Goal: Information Seeking & Learning: Learn about a topic

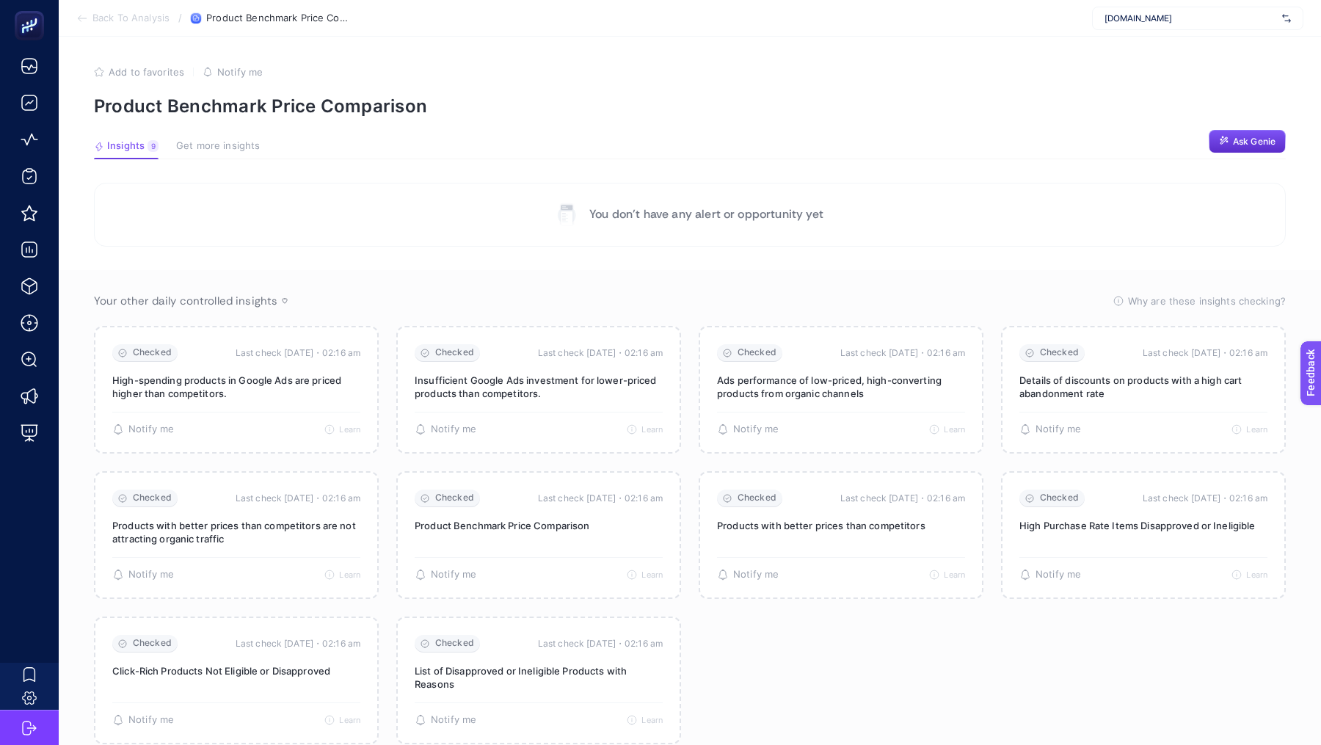
click at [1149, 32] on section "Back To Analysis / Product Benchmark Price Comparison [DOMAIN_NAME]" at bounding box center [690, 18] width 1262 height 37
click at [1148, 22] on span "[DOMAIN_NAME]" at bounding box center [1191, 18] width 172 height 12
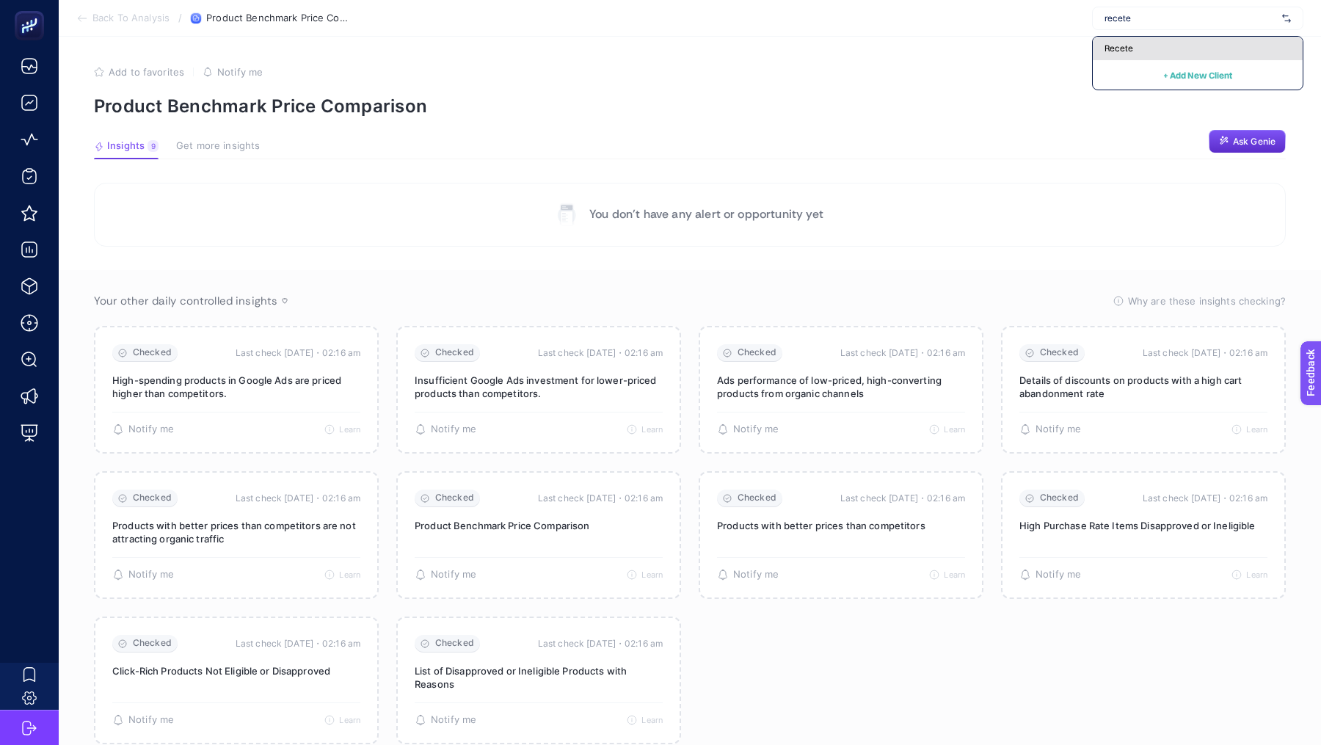
type input "recete"
click at [1129, 47] on span "Recete" at bounding box center [1119, 49] width 29 height 12
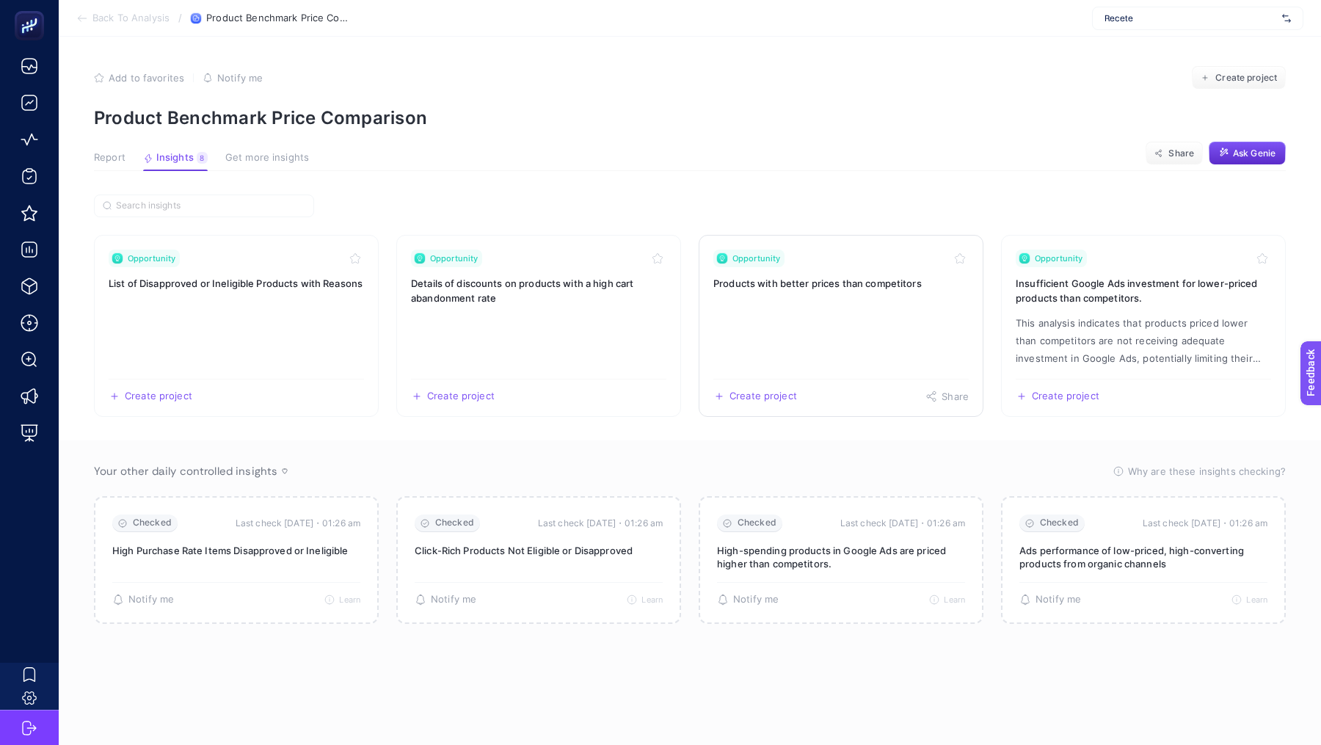
click at [890, 319] on link "Opportunity Products with better prices than competitors Create project Share" at bounding box center [841, 326] width 285 height 182
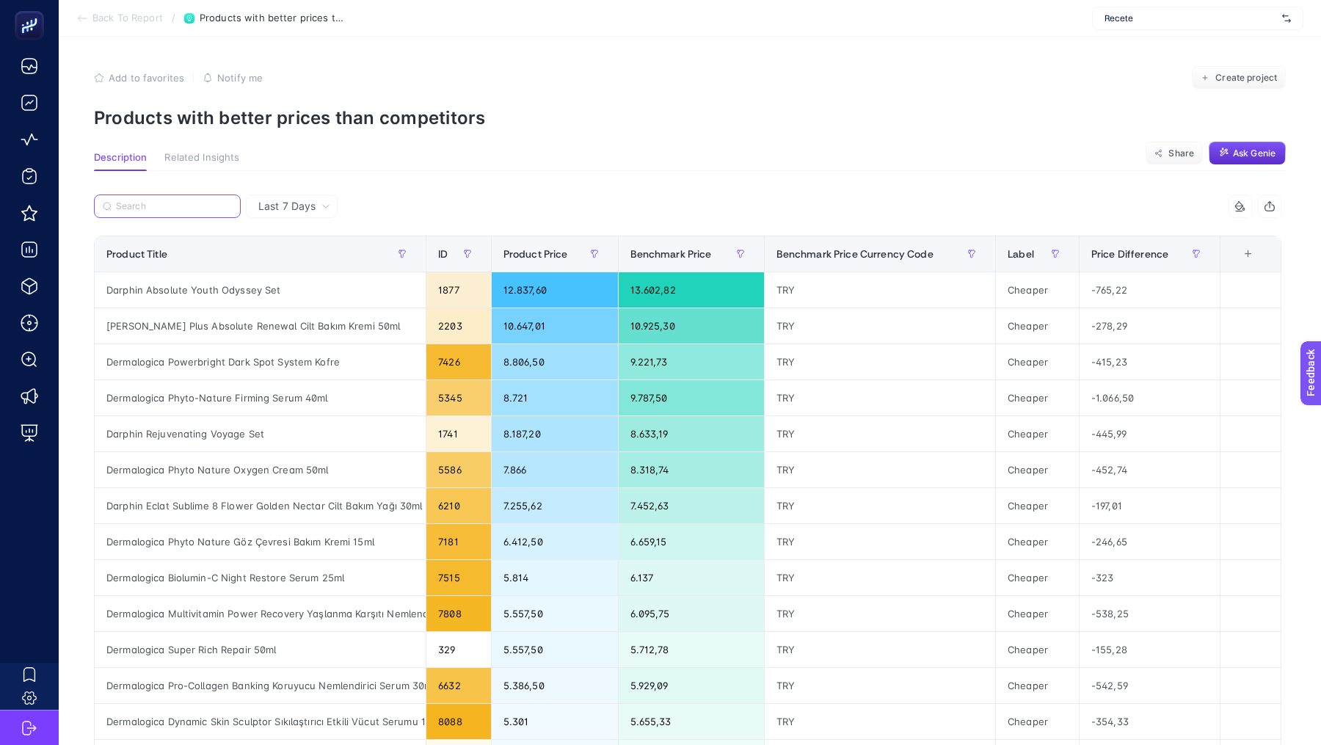
click at [188, 205] on input "Search" at bounding box center [174, 206] width 116 height 11
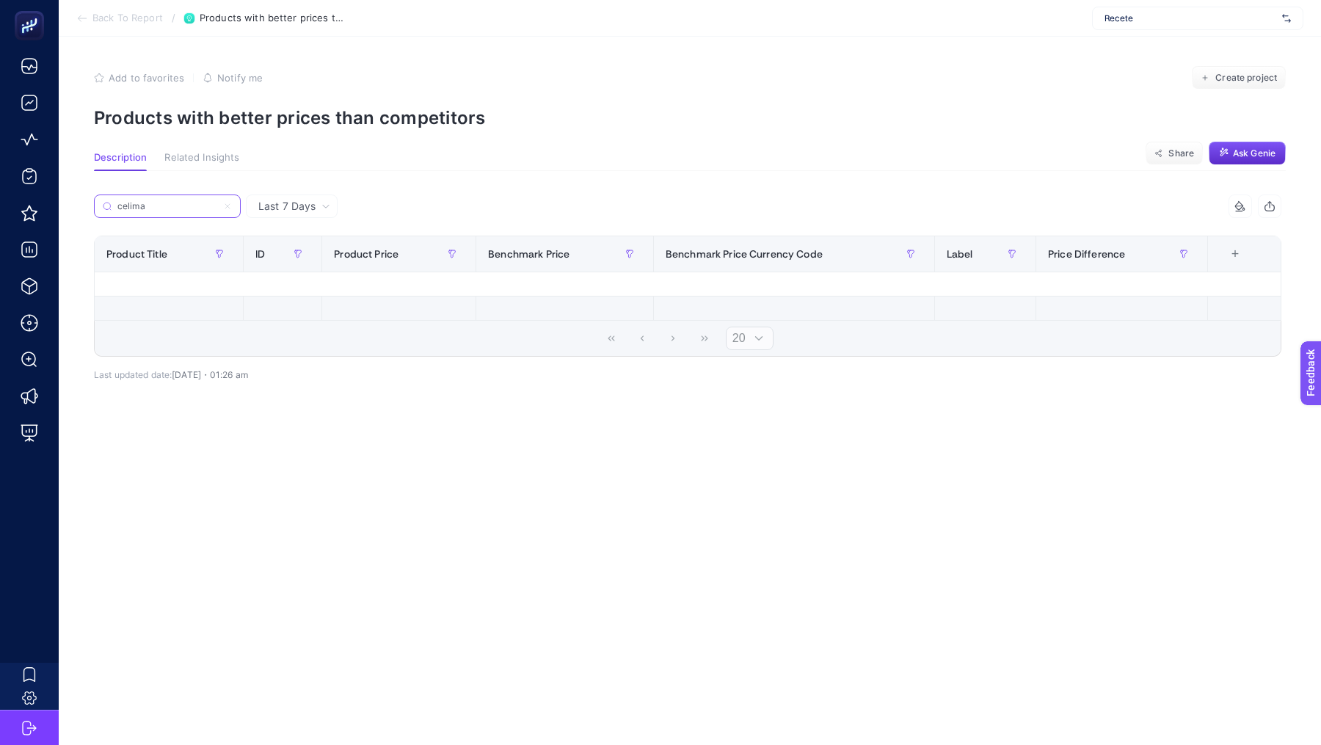
type input "celimax"
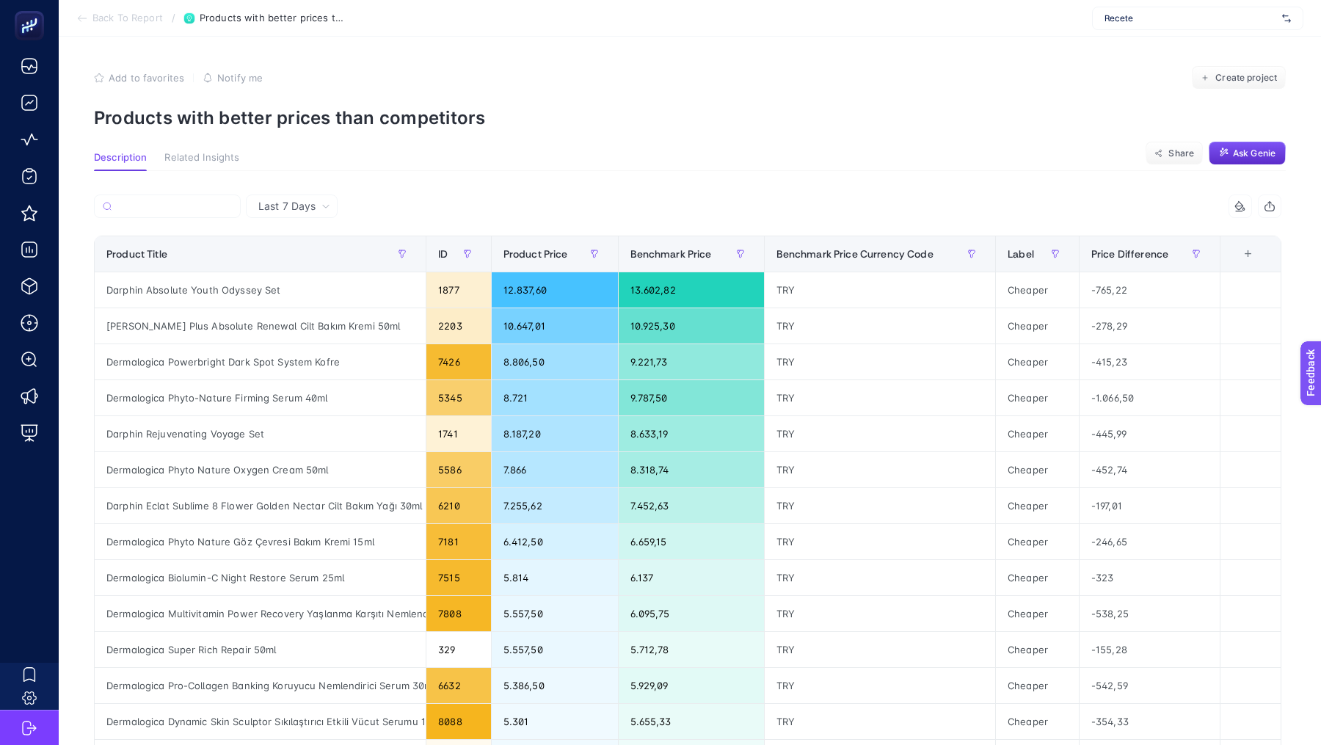
click at [280, 210] on span "Last 7 Days" at bounding box center [286, 206] width 57 height 15
click at [288, 267] on li "Last 30 Days" at bounding box center [291, 263] width 83 height 26
click at [182, 204] on input "Search" at bounding box center [174, 206] width 116 height 11
paste input "celimax"
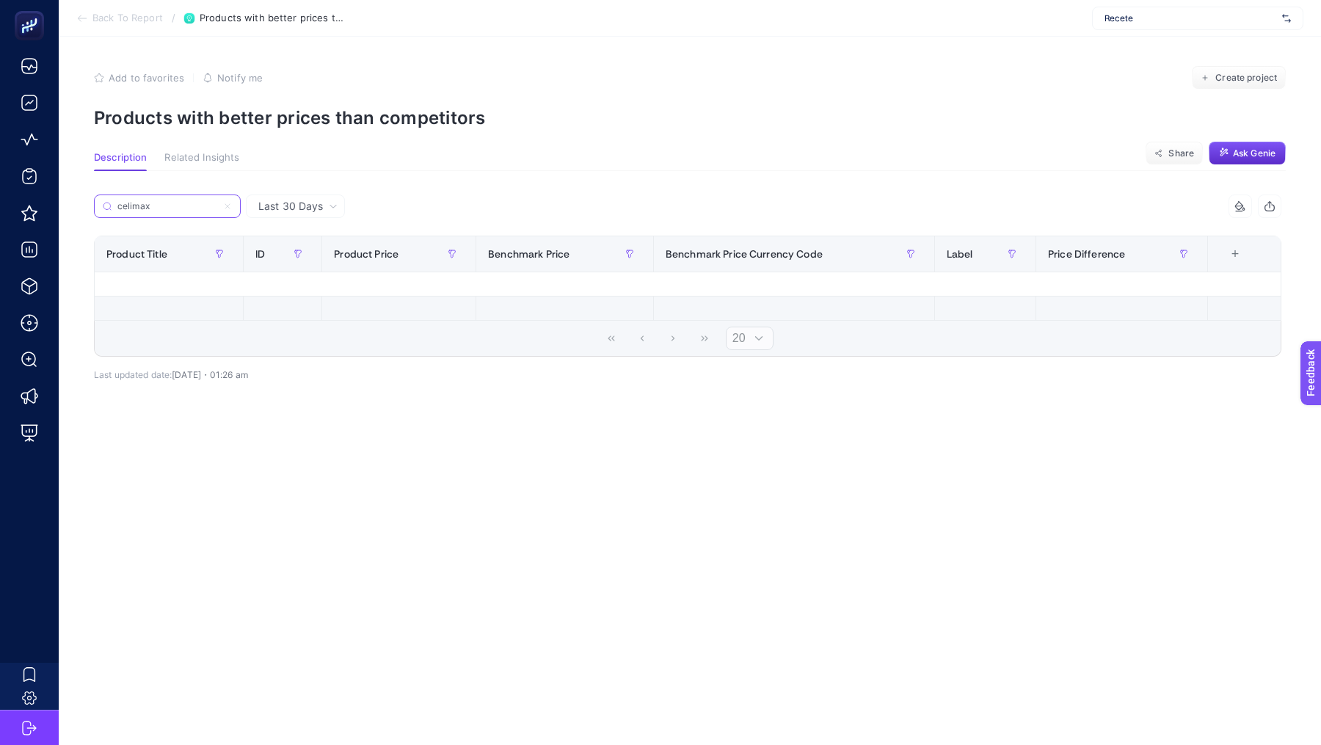
click at [182, 204] on input "celimax" at bounding box center [167, 206] width 100 height 11
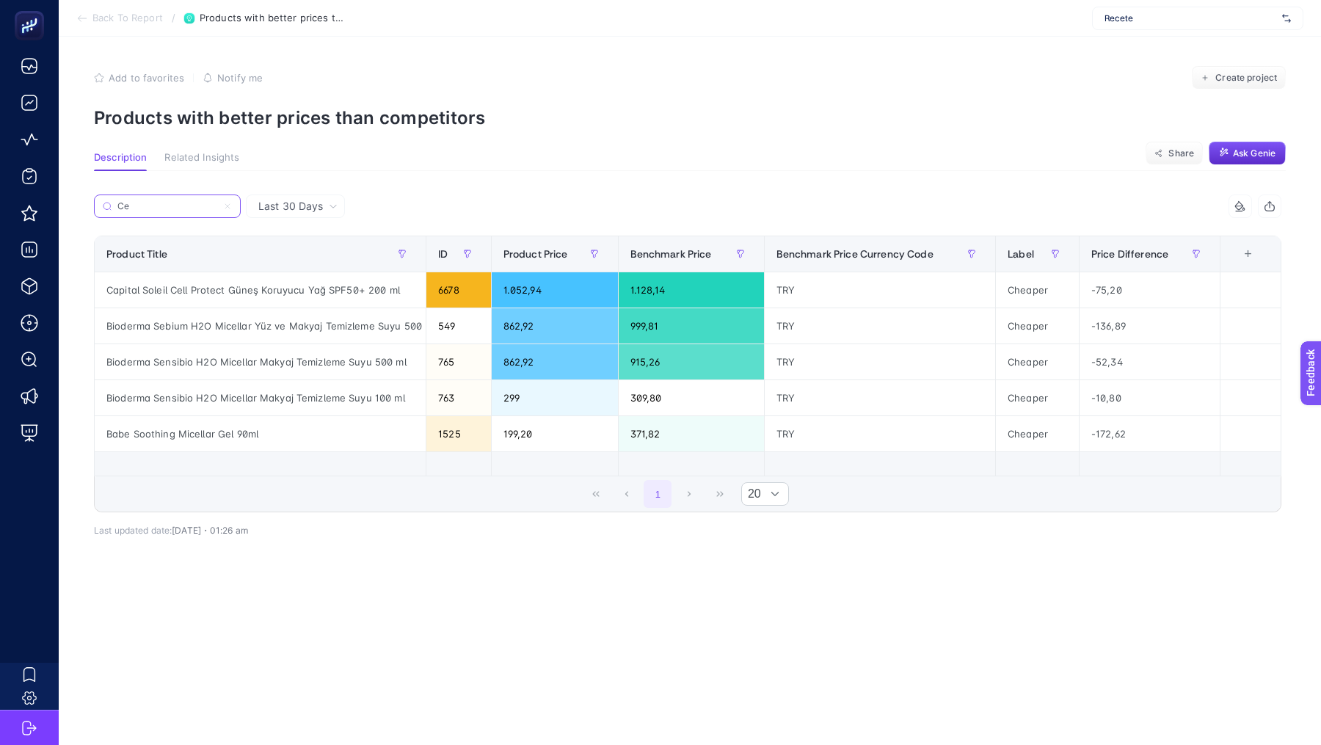
type input "C"
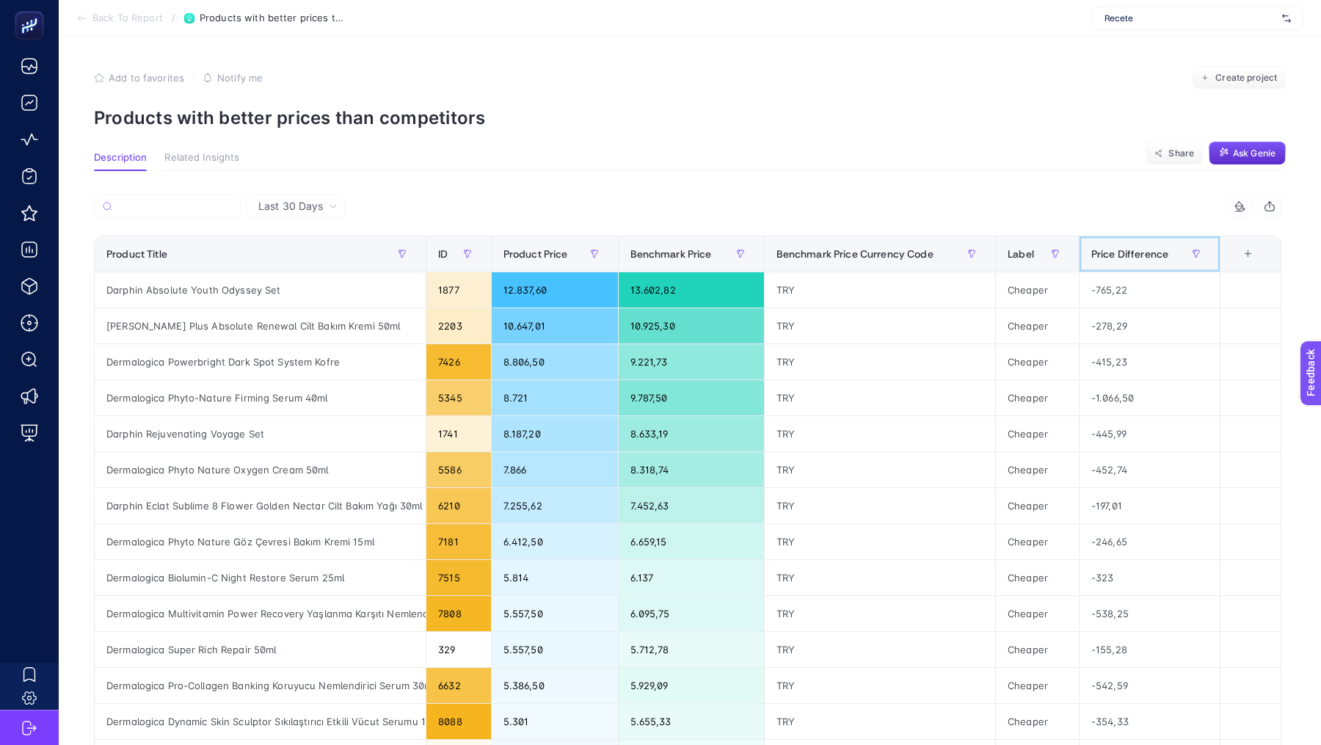
click at [1114, 250] on span "Price Difference" at bounding box center [1129, 254] width 77 height 12
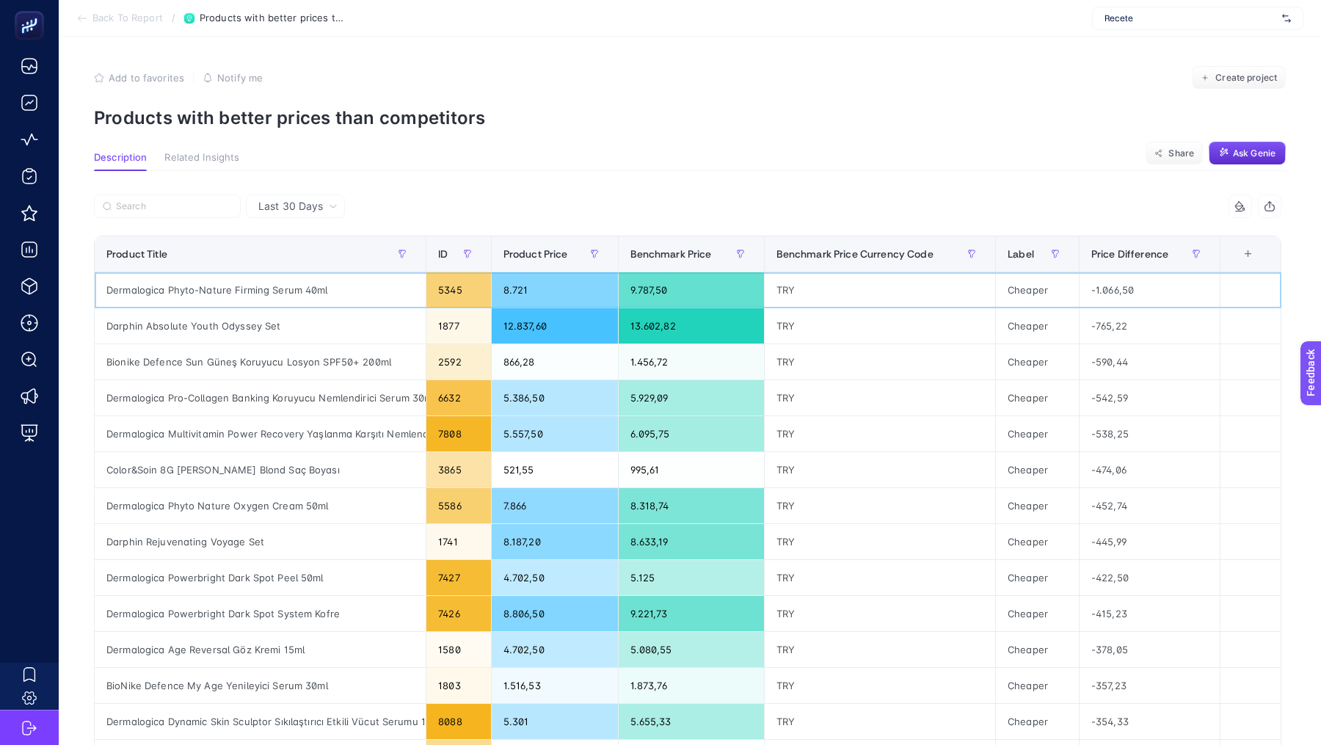
click at [260, 291] on div "Dermalogica Phyto-Nature Firming Serum 40ml" at bounding box center [260, 289] width 331 height 35
click at [194, 283] on div "Dermalogica Phyto-Nature Firming Serum 40ml" at bounding box center [260, 289] width 331 height 35
click at [136, 286] on div "Dermalogica Phyto-Nature Firming Serum 40ml" at bounding box center [260, 289] width 331 height 35
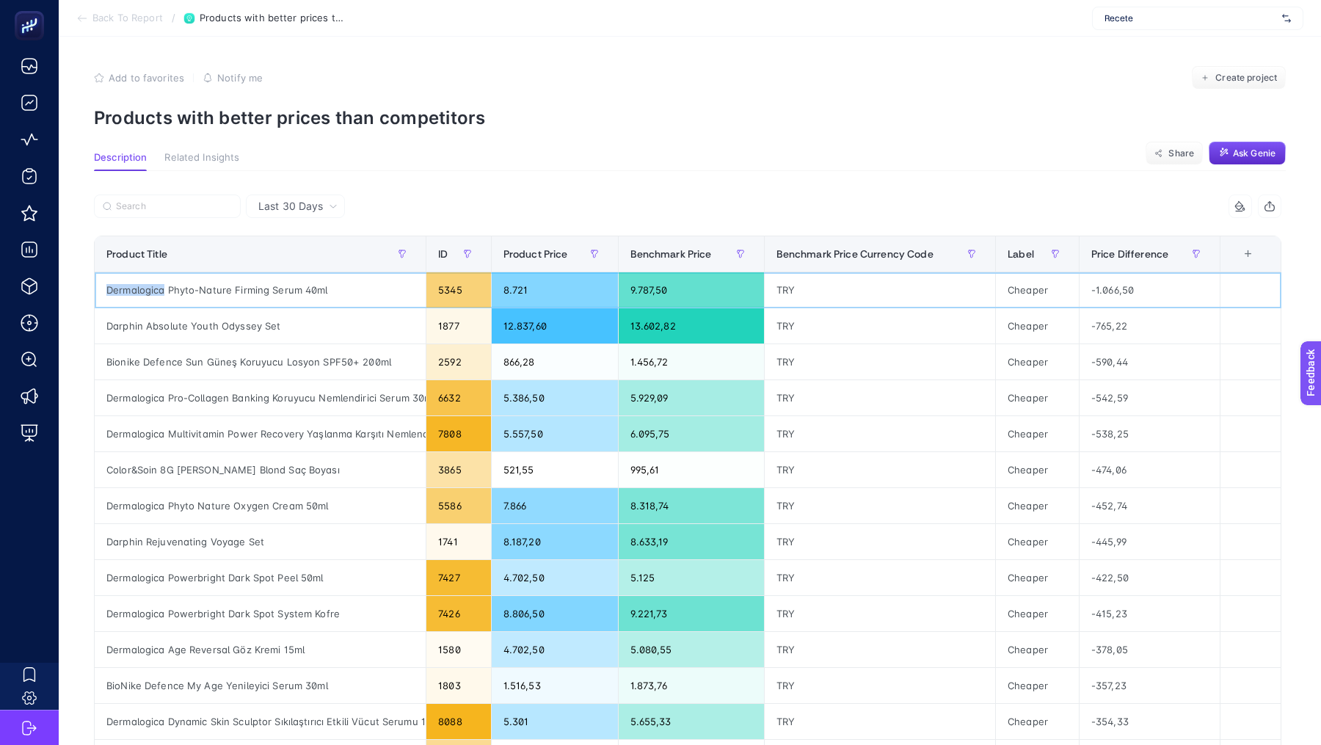
click at [136, 286] on div "Dermalogica Phyto-Nature Firming Serum 40ml" at bounding box center [260, 289] width 331 height 35
drag, startPoint x: 266, startPoint y: 288, endPoint x: 108, endPoint y: 286, distance: 158.6
click at [108, 286] on div "Dermalogica Phyto-Nature Firming Serum 40ml" at bounding box center [260, 289] width 331 height 35
copy div "Dermalogica Phyto-Nature Firming"
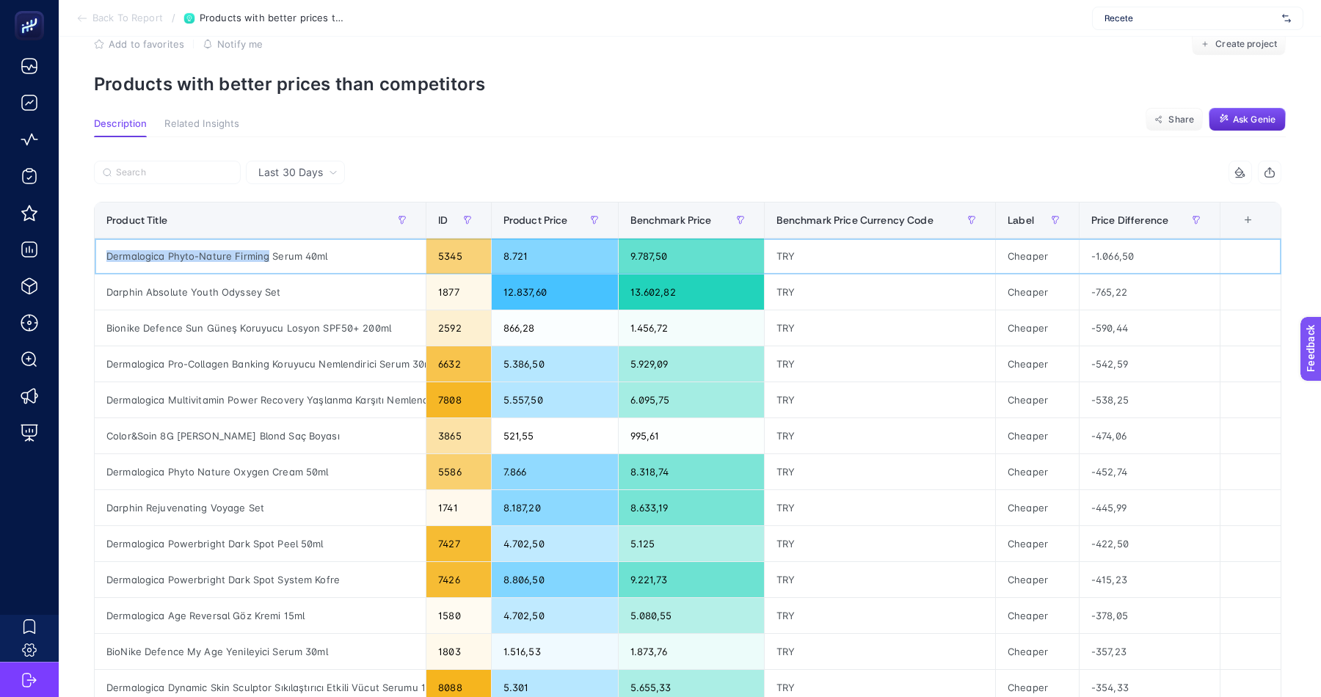
scroll to position [19, 0]
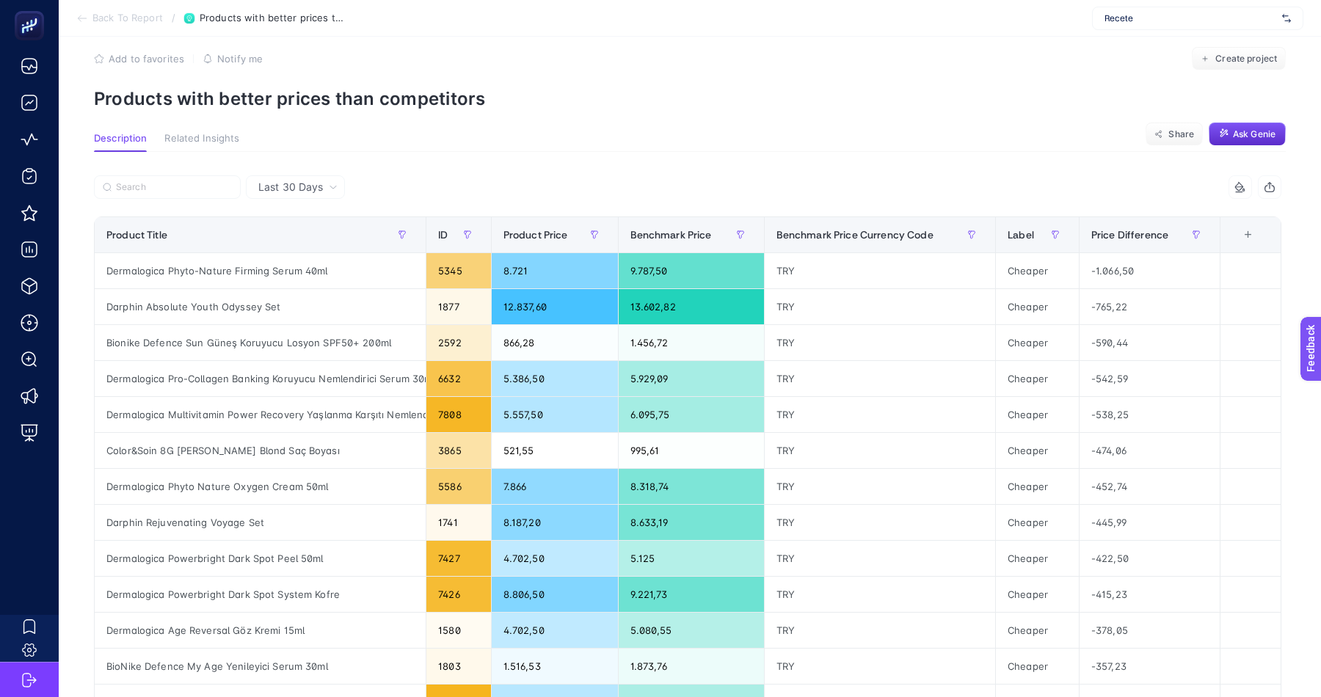
click at [334, 186] on icon at bounding box center [333, 187] width 6 height 3
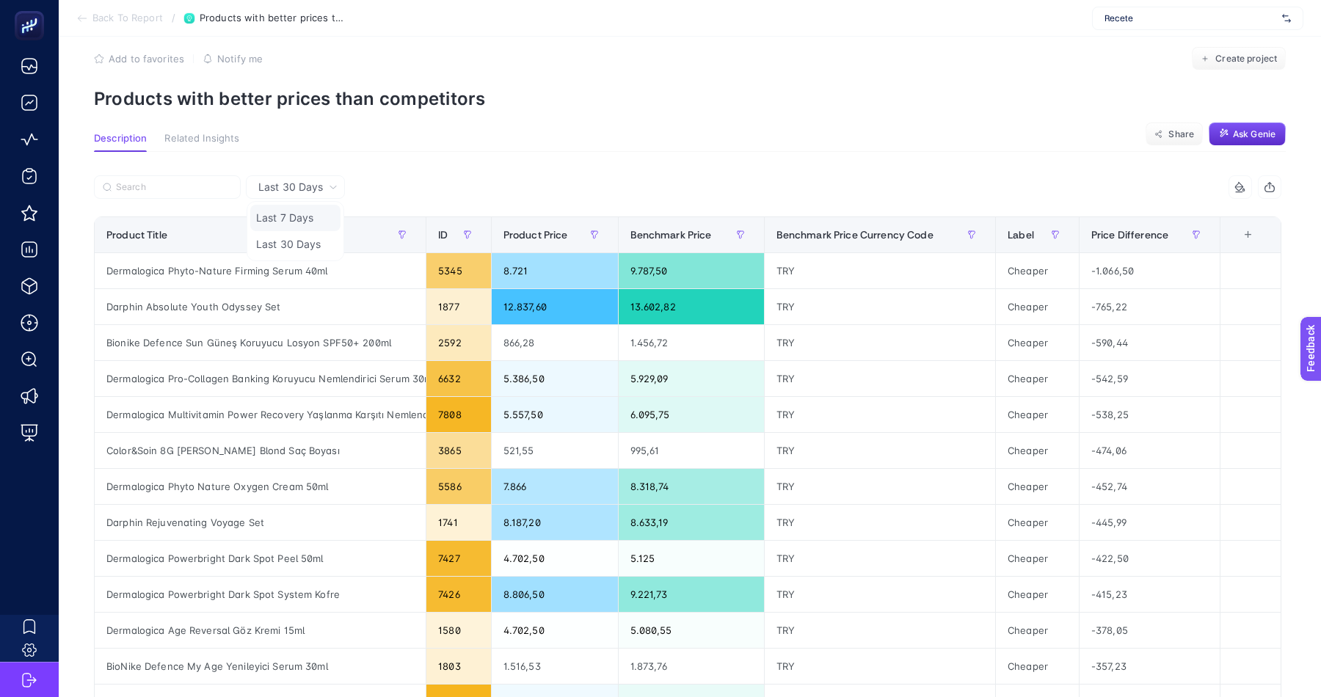
click at [303, 206] on li "Last 7 Days" at bounding box center [295, 218] width 90 height 26
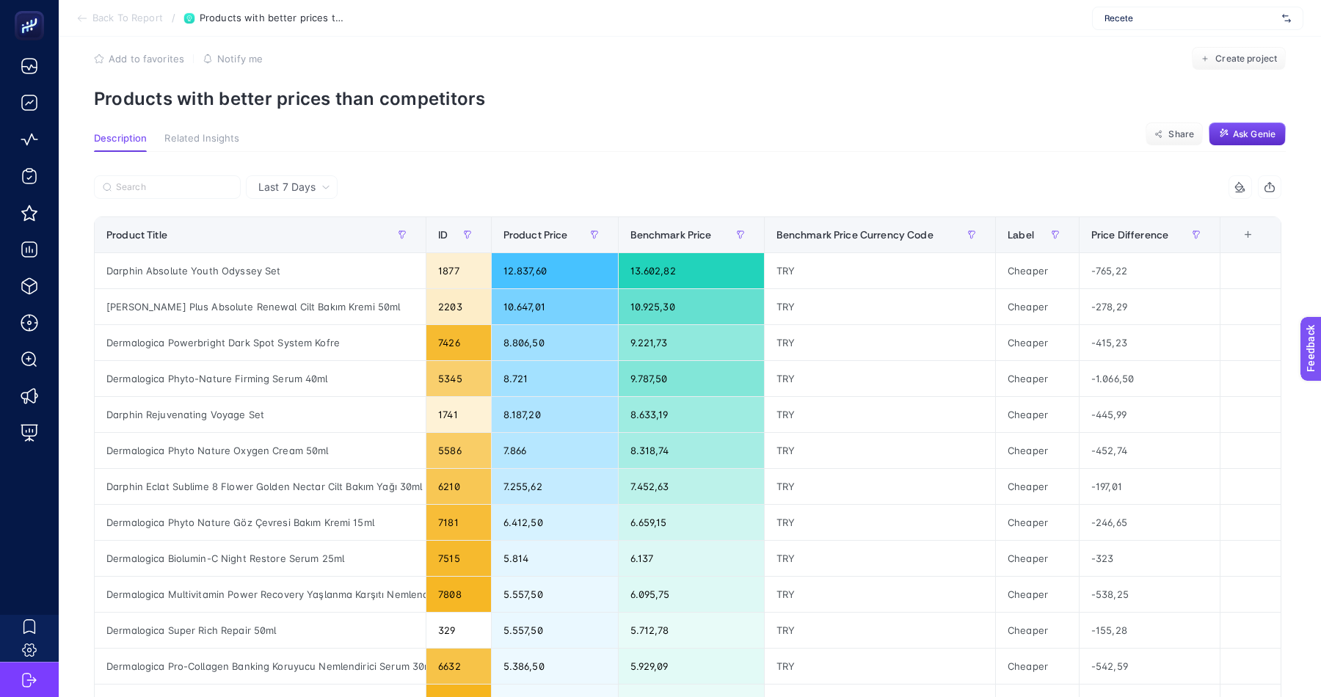
click at [329, 187] on icon at bounding box center [325, 187] width 9 height 9
click at [291, 235] on li "Last 30 Days" at bounding box center [291, 244] width 83 height 26
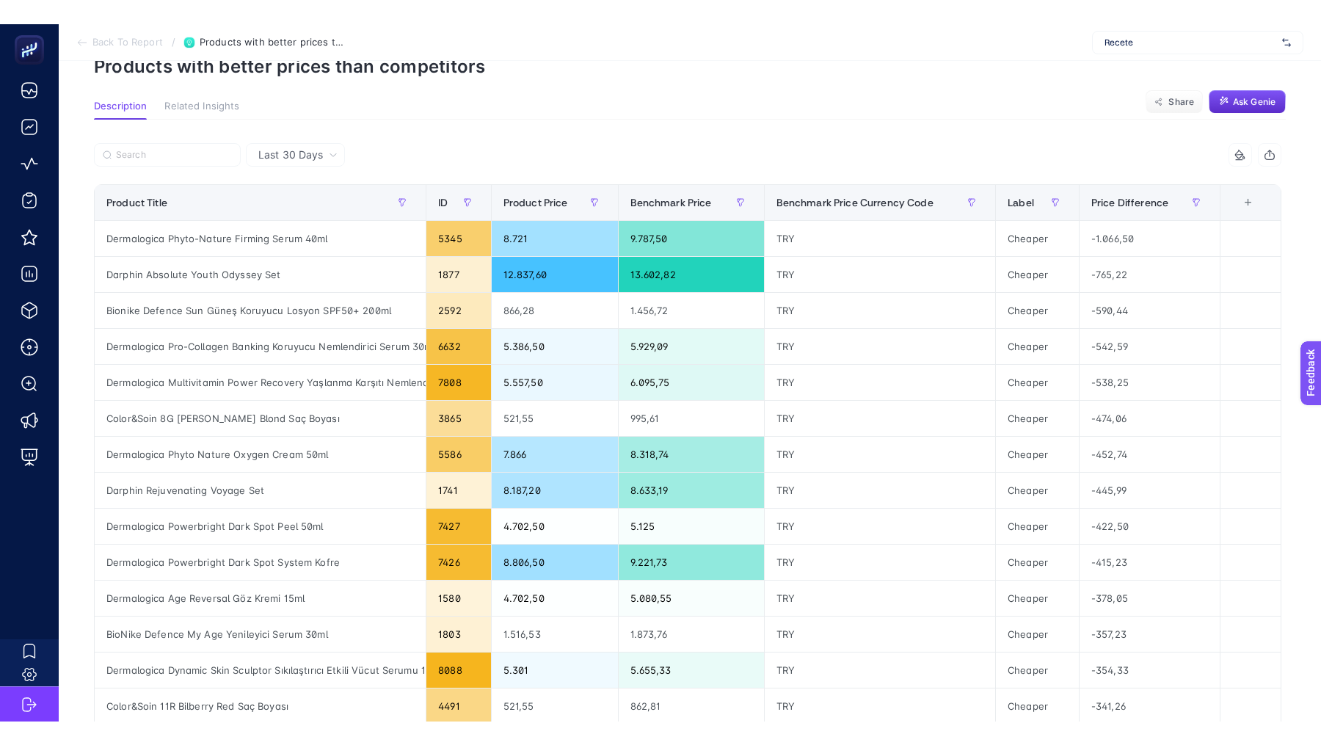
scroll to position [0, 0]
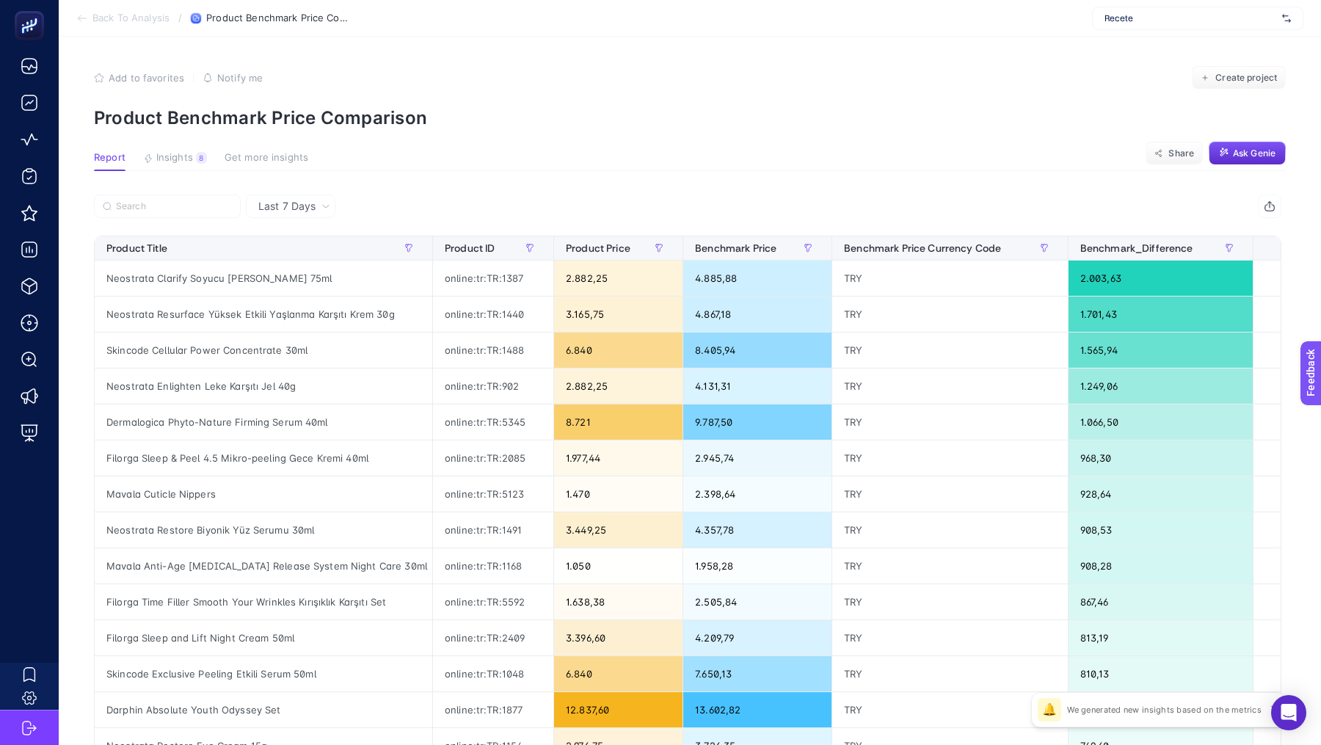
click at [1225, 18] on span "Recete" at bounding box center [1191, 18] width 172 height 12
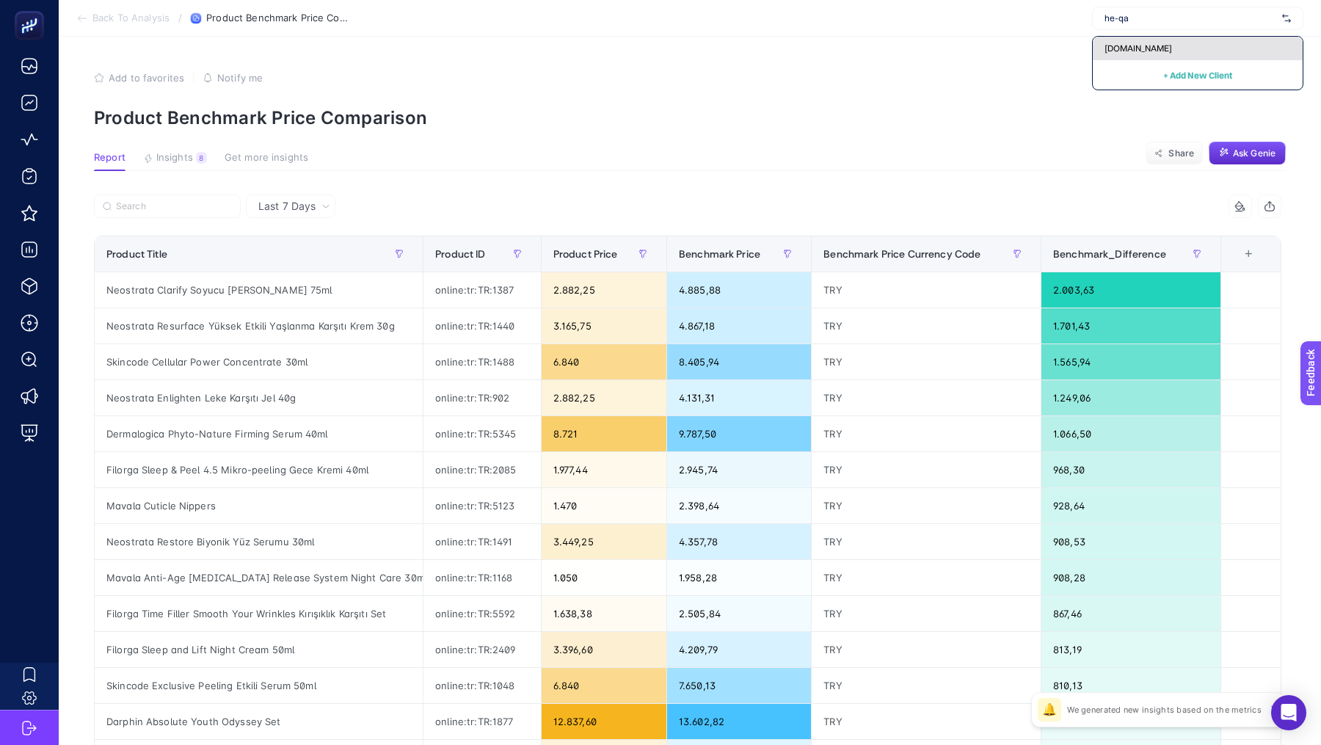
type input "he-qa"
click at [1187, 46] on div "[DOMAIN_NAME]" at bounding box center [1198, 48] width 210 height 23
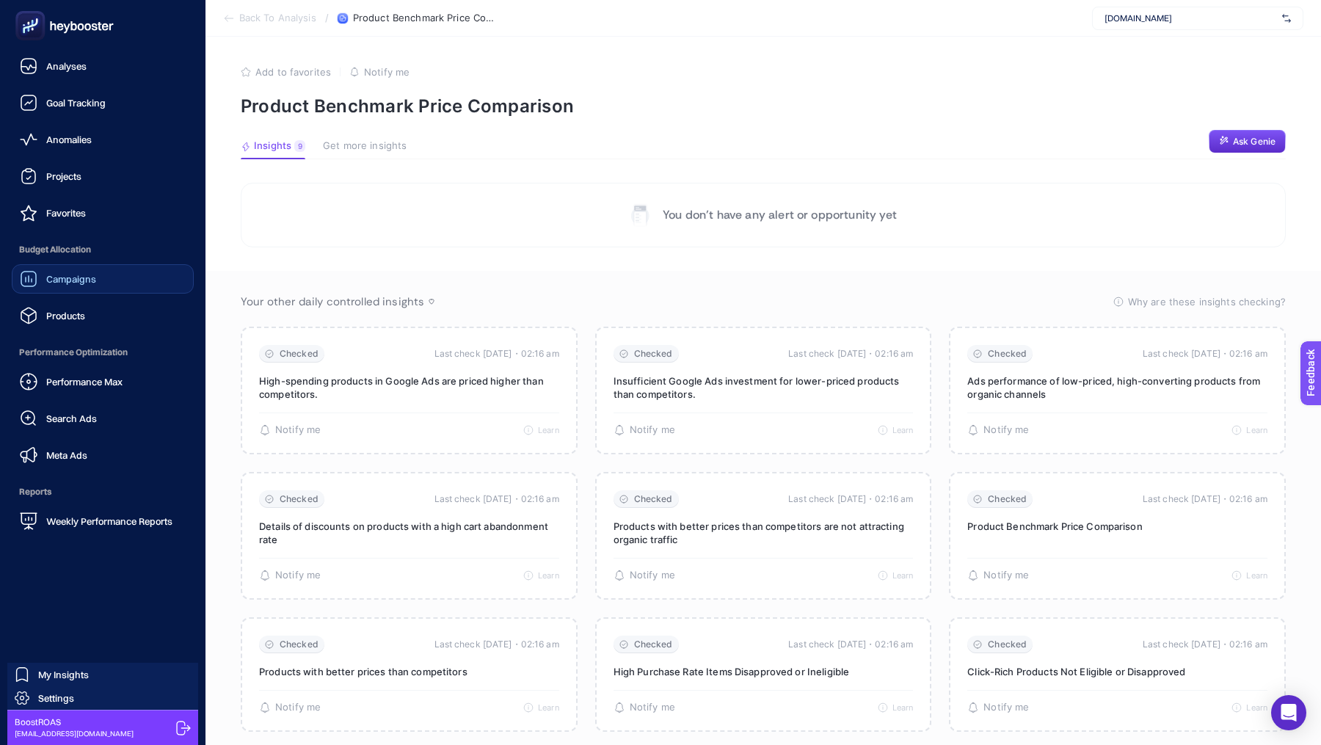
click at [106, 278] on link "Campaigns" at bounding box center [103, 278] width 182 height 29
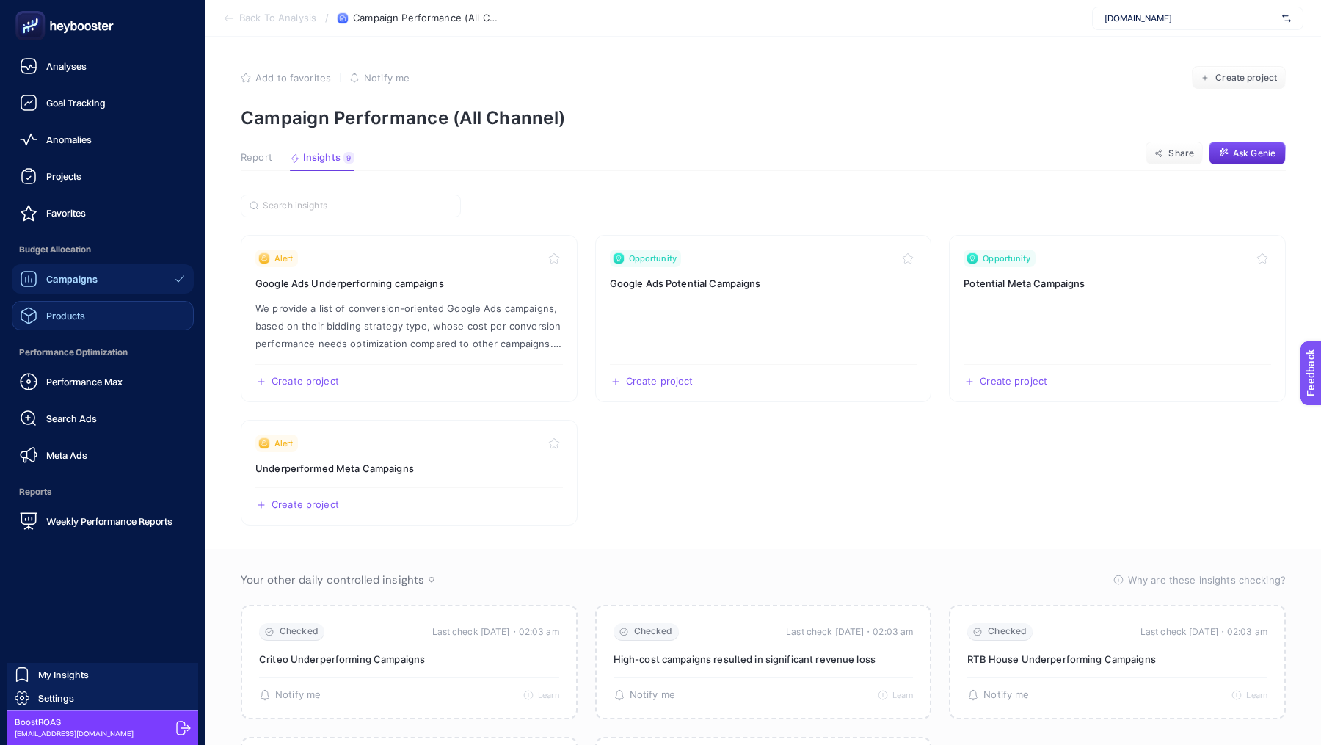
click at [70, 324] on link "Products" at bounding box center [103, 315] width 182 height 29
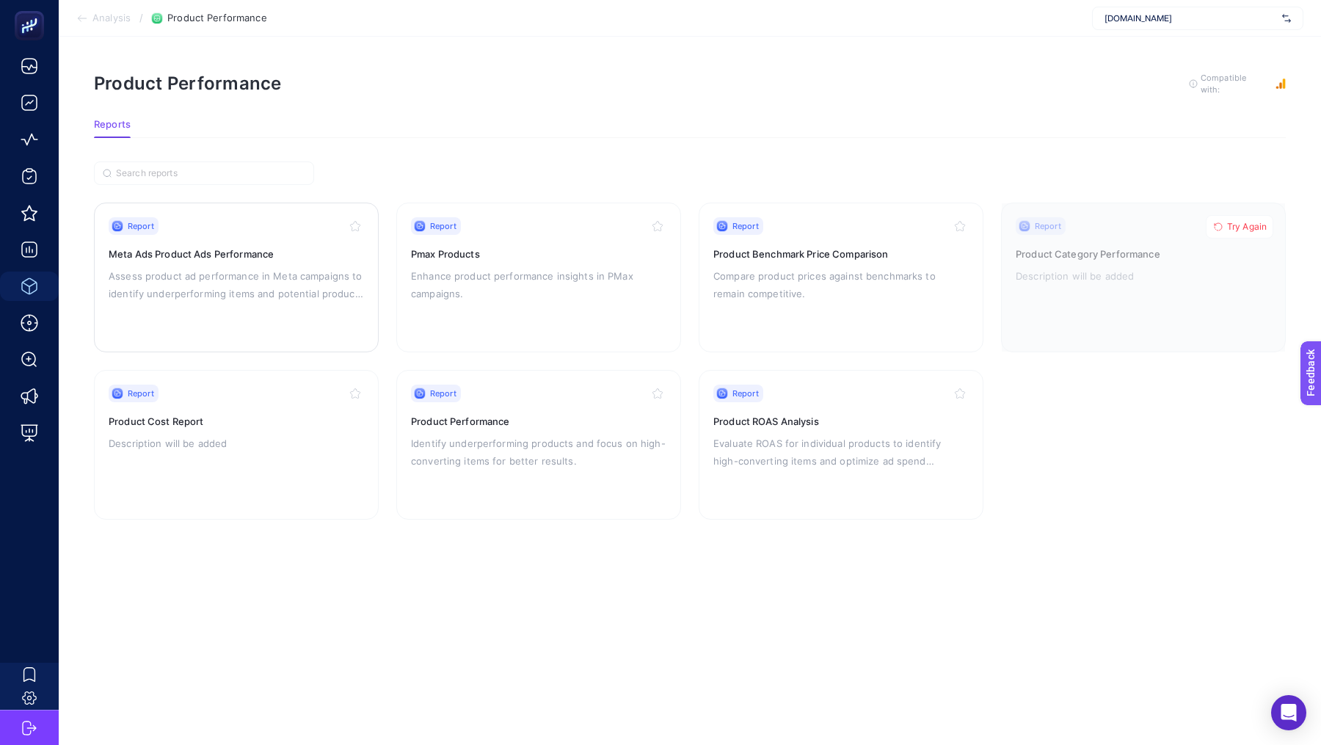
click at [310, 225] on div "Report" at bounding box center [236, 226] width 255 height 18
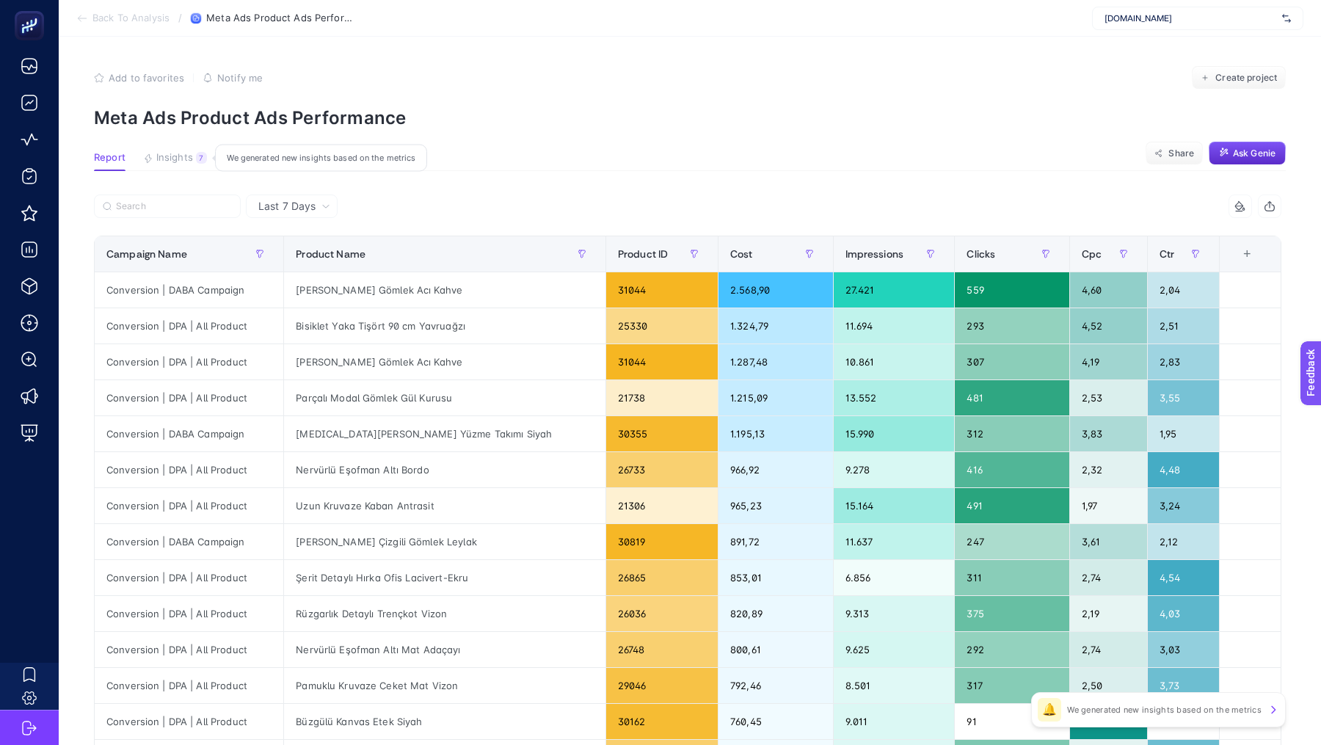
click at [173, 160] on span "Insights" at bounding box center [174, 158] width 37 height 12
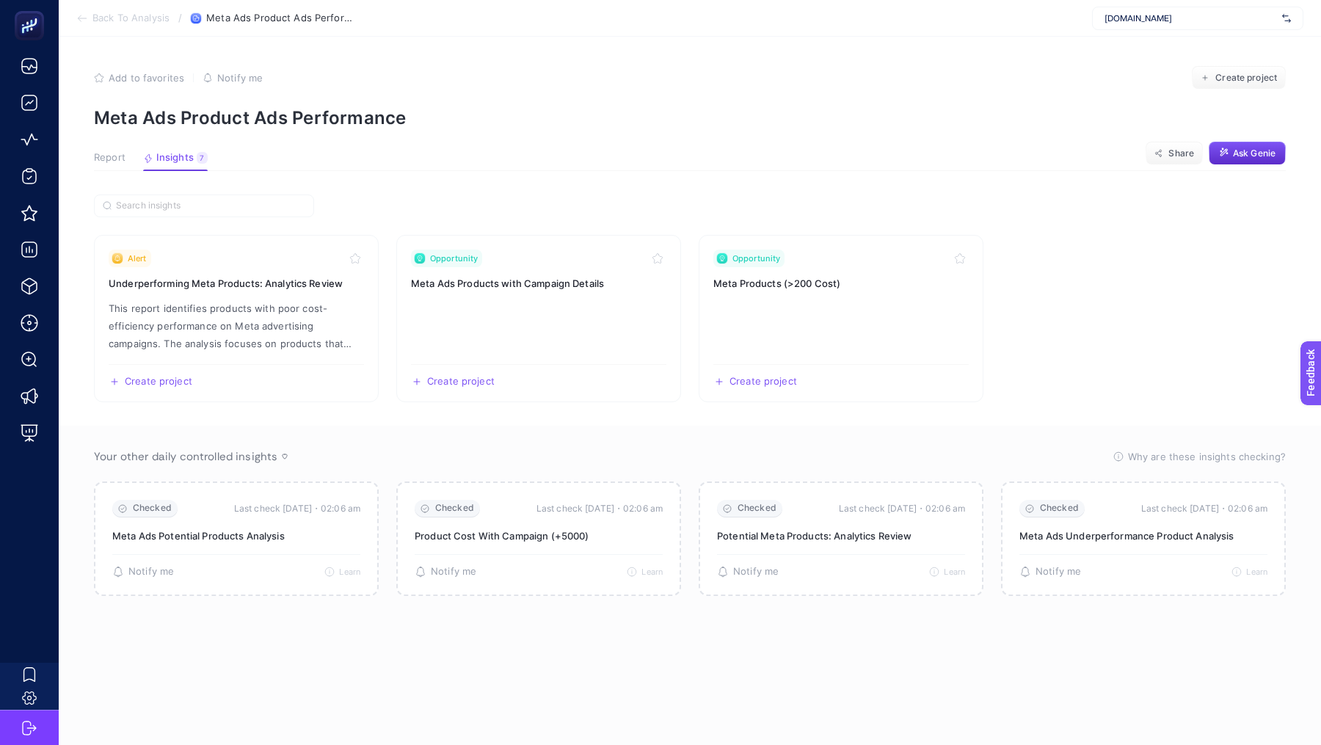
click at [114, 163] on span "Report" at bounding box center [110, 158] width 32 height 12
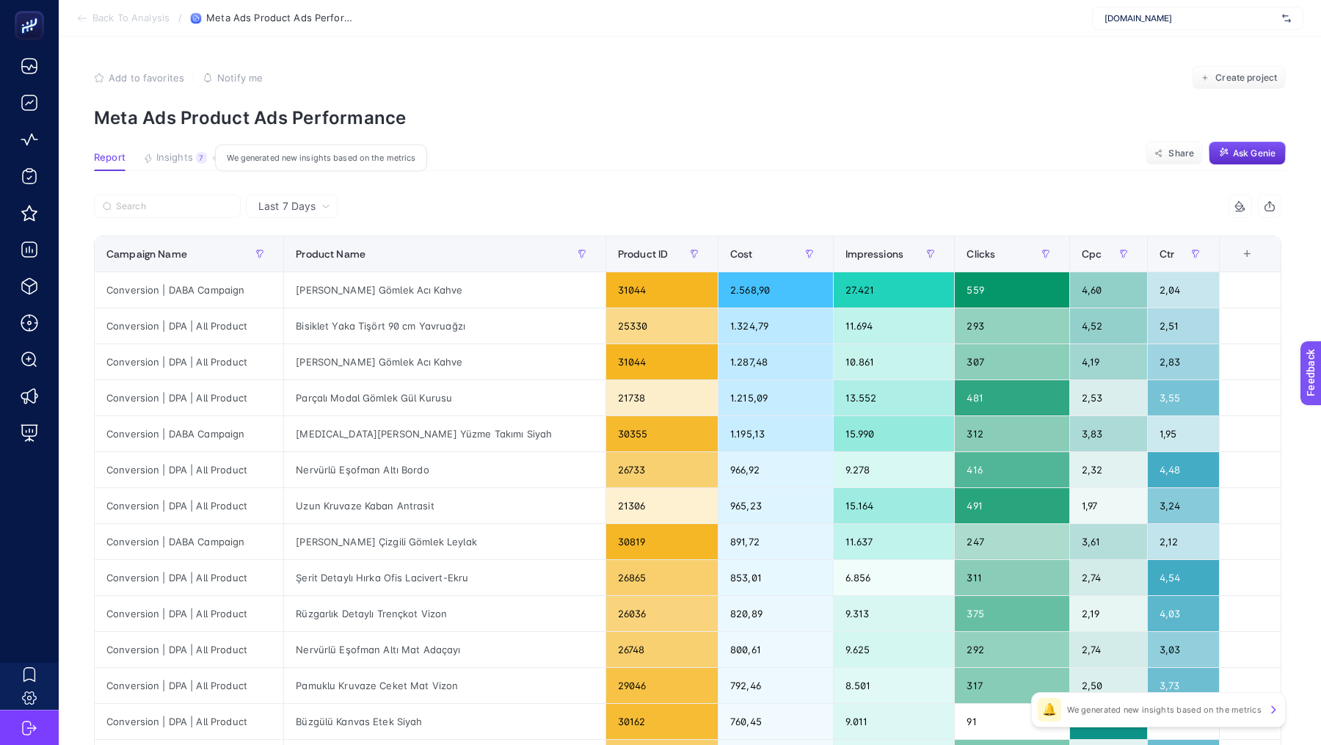
click at [196, 160] on div "7" at bounding box center [201, 158] width 11 height 12
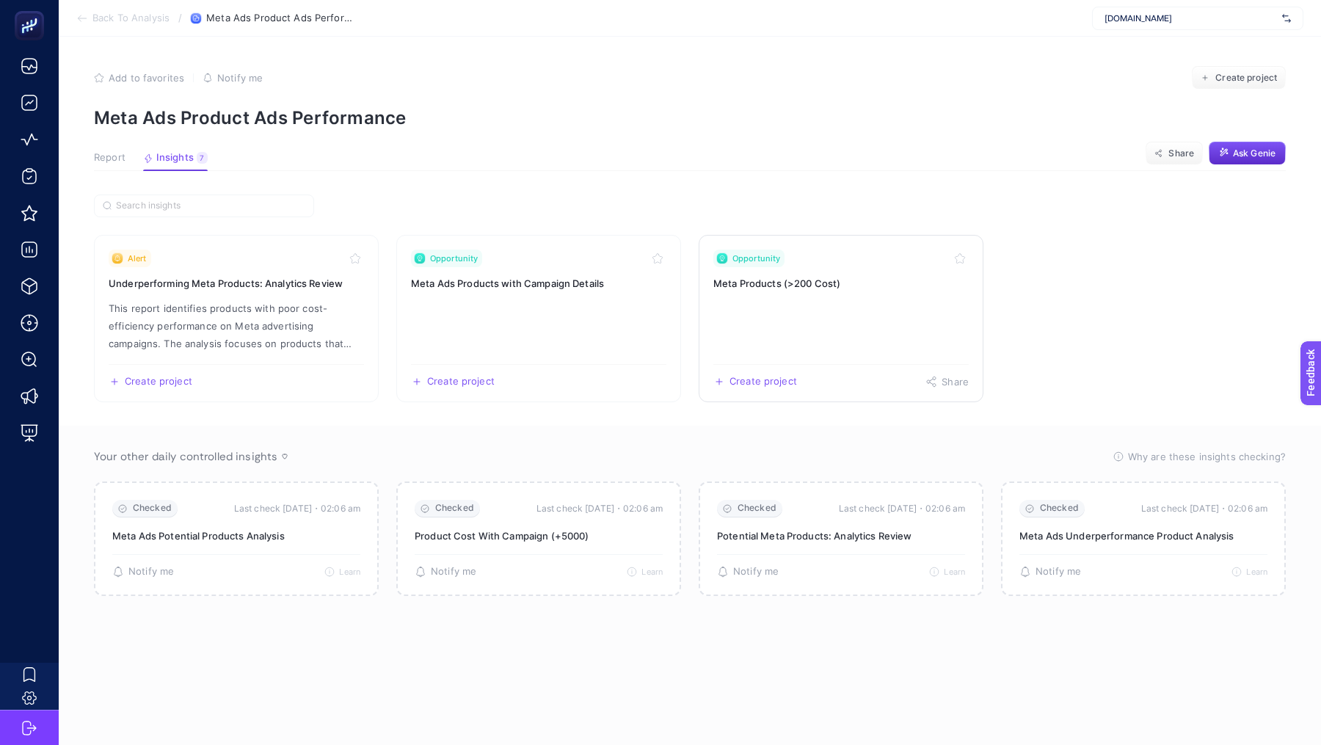
click at [766, 330] on link "Opportunity Meta Products (>200 Cost) Create project Share" at bounding box center [841, 318] width 285 height 167
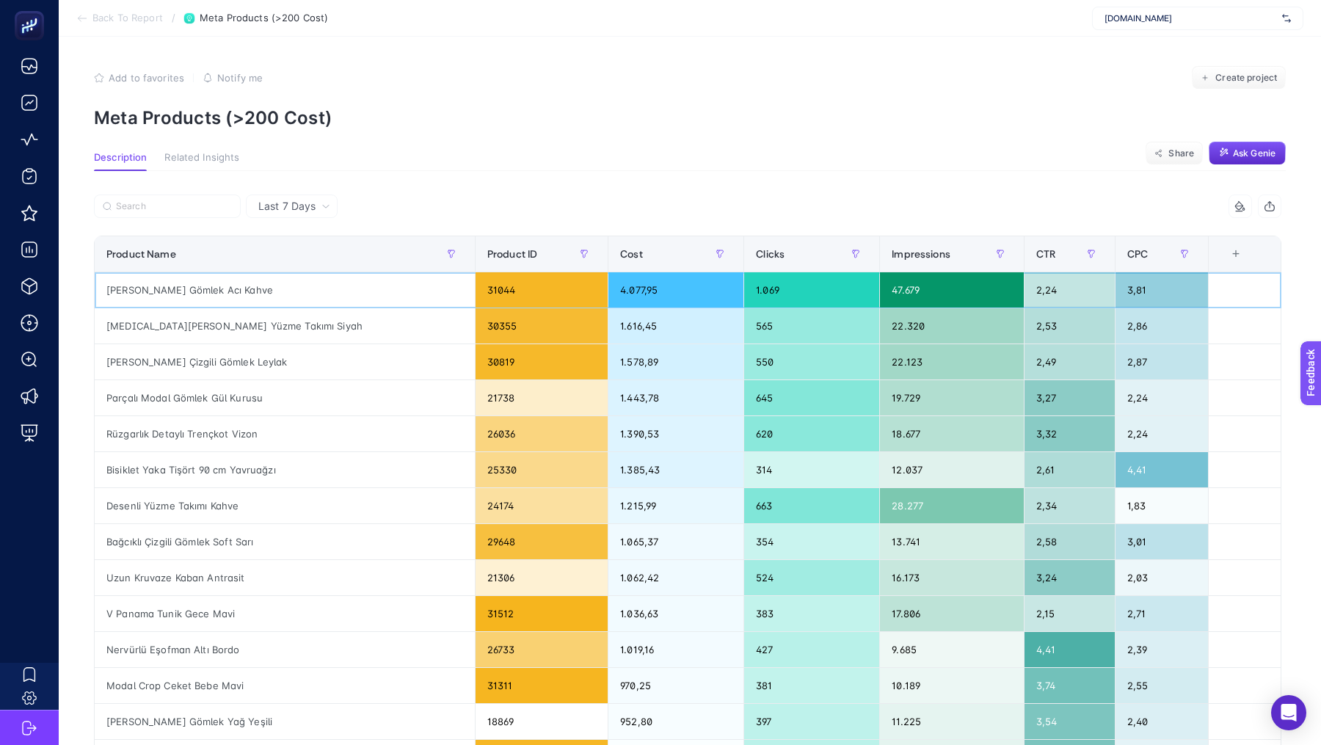
click at [230, 291] on div "Uzun Müslin Gömlek Acı Kahve" at bounding box center [285, 289] width 380 height 35
copy tr "Uzun Müslin Gömlek Acı Kahve"
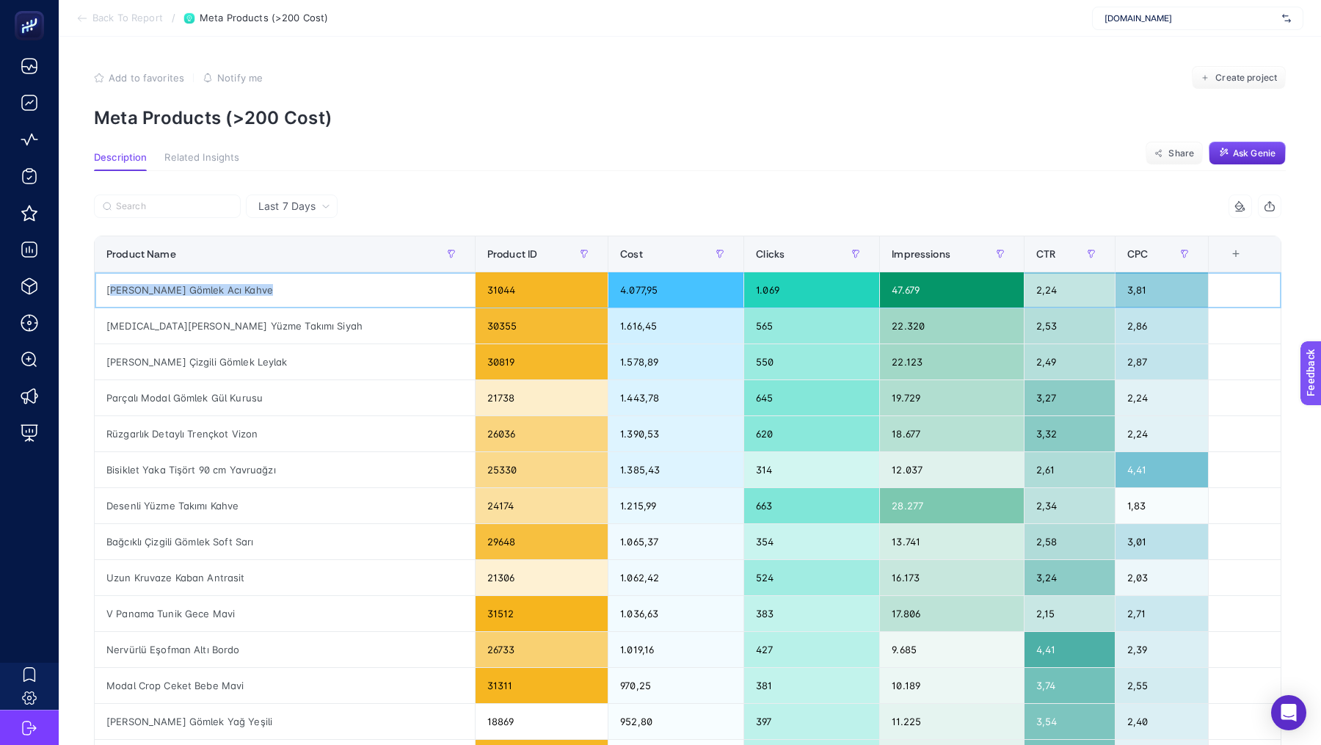
click at [192, 283] on div "Uzun Müslin Gömlek Acı Kahve" at bounding box center [285, 289] width 380 height 35
click at [191, 283] on div "Uzun Müslin Gömlek Acı Kahve" at bounding box center [285, 289] width 380 height 35
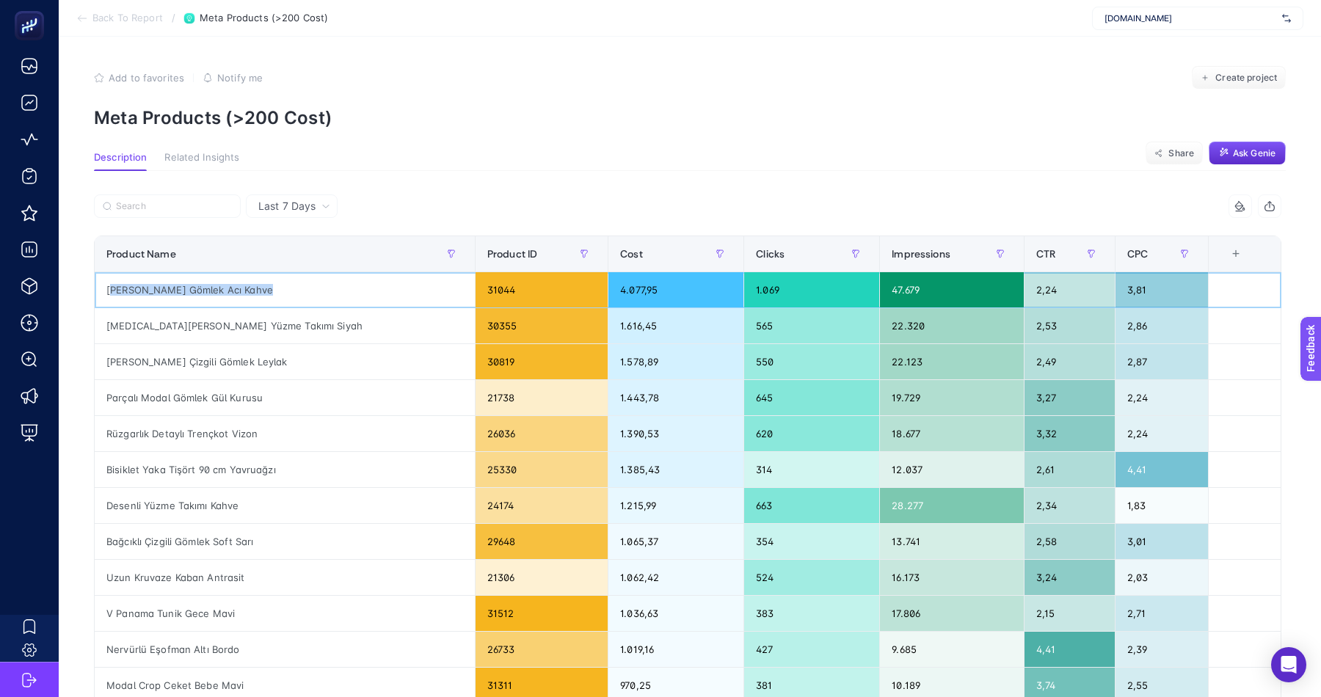
click at [180, 294] on div "Uzun Müslin Gömlek Acı Kahve" at bounding box center [285, 289] width 380 height 35
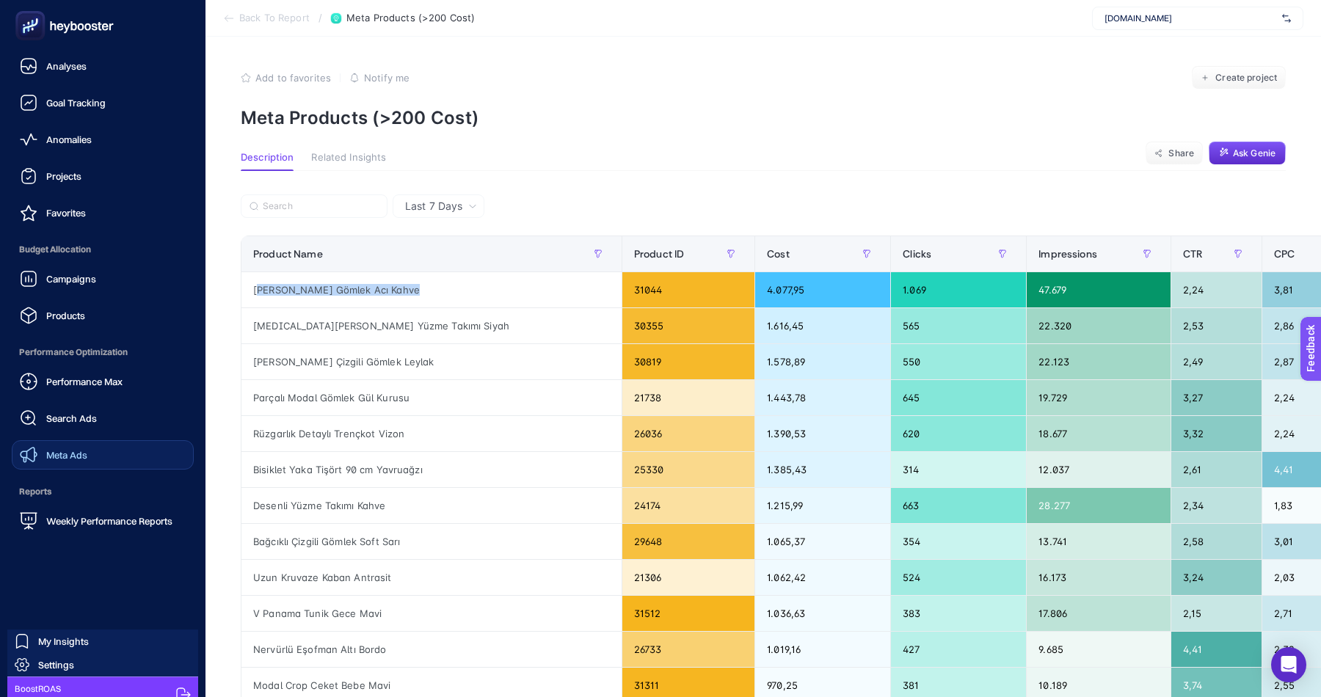
click at [73, 457] on span "Meta Ads" at bounding box center [66, 455] width 41 height 12
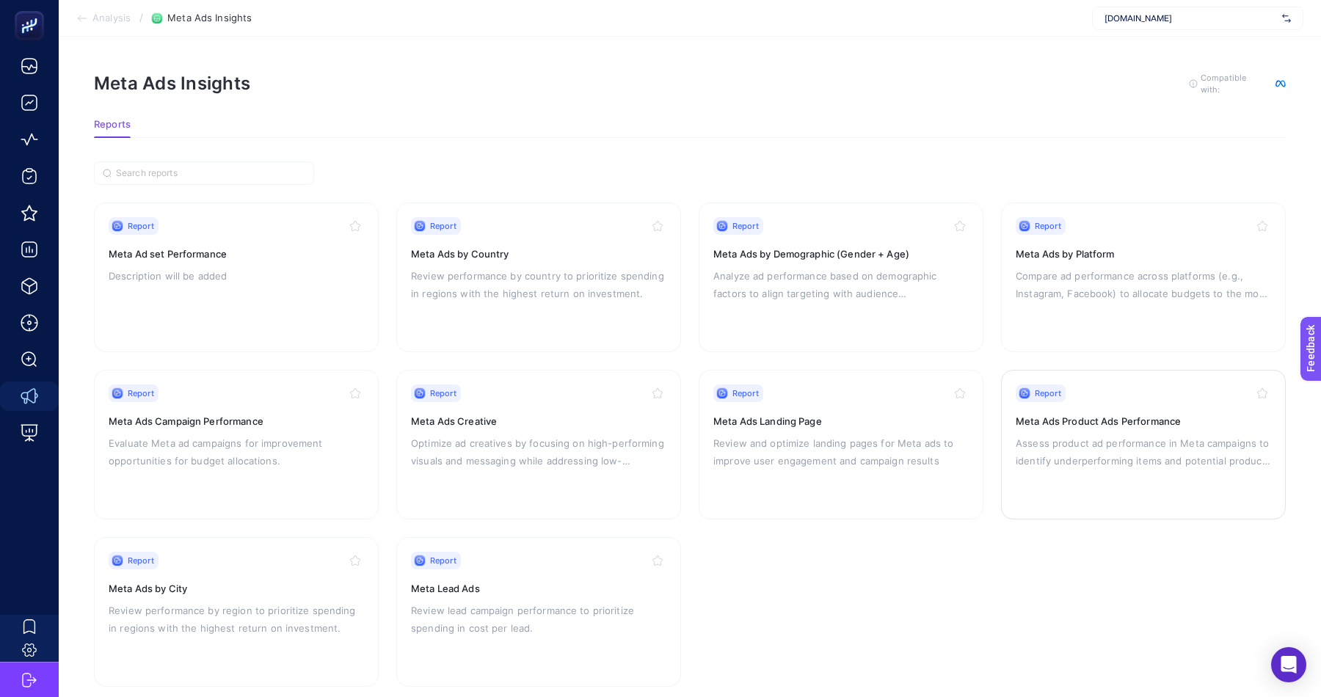
click at [1083, 461] on p "Assess product ad performance in Meta campaigns to identify underperforming ite…" at bounding box center [1143, 452] width 255 height 35
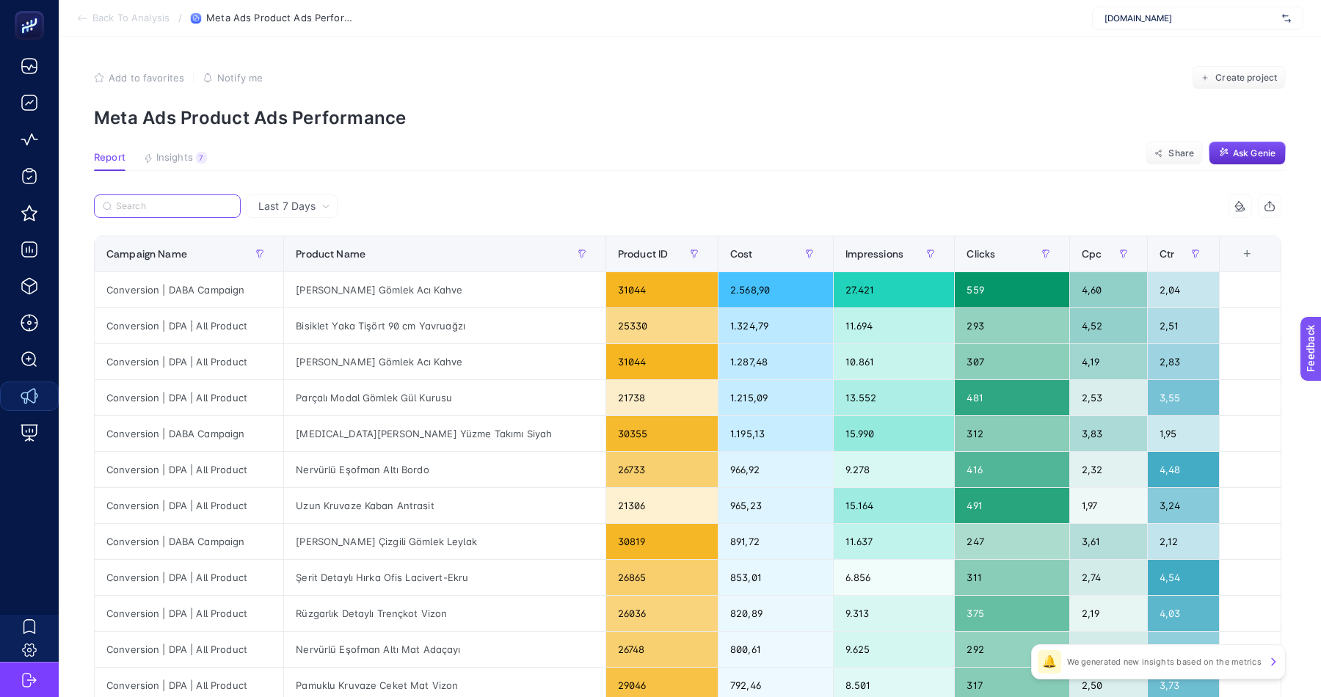
click at [193, 203] on input "Search" at bounding box center [174, 206] width 116 height 11
paste input "Uzun Müslin Gömlek Acı Kahve"
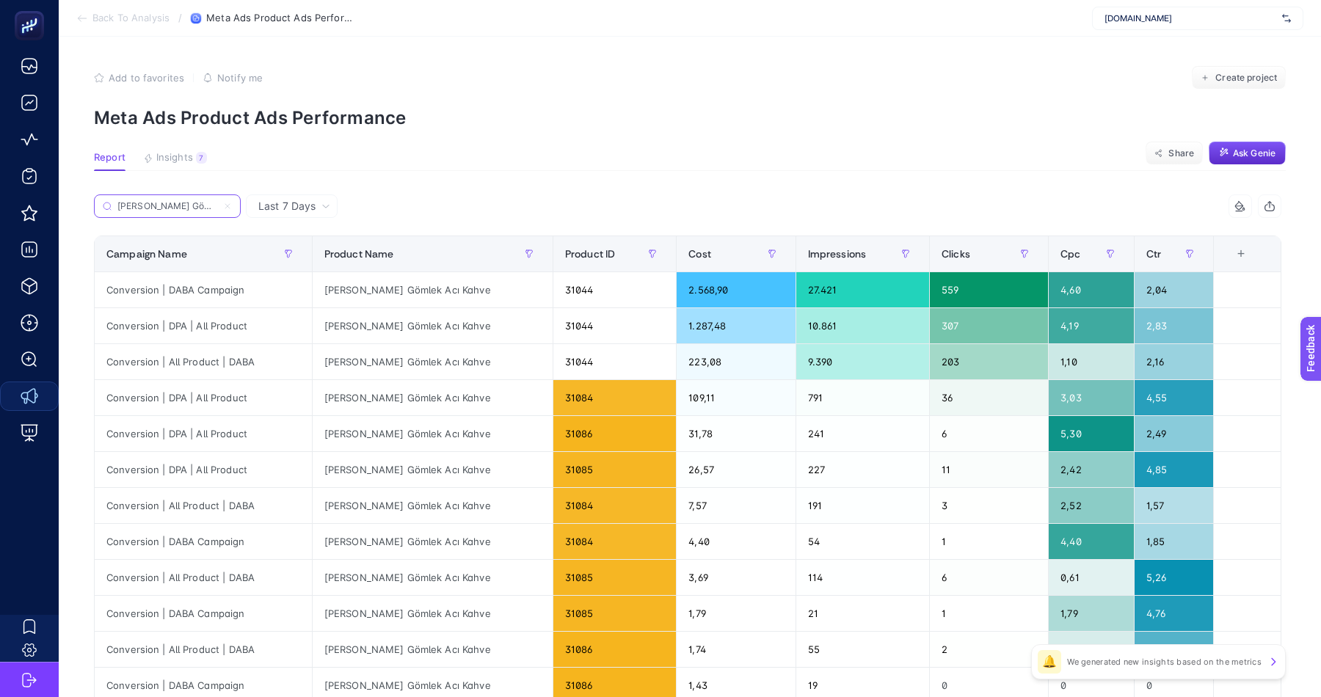
scroll to position [0, 30]
click at [161, 202] on input "Uzun Müslin Gömlek Acı Kahve" at bounding box center [167, 206] width 100 height 11
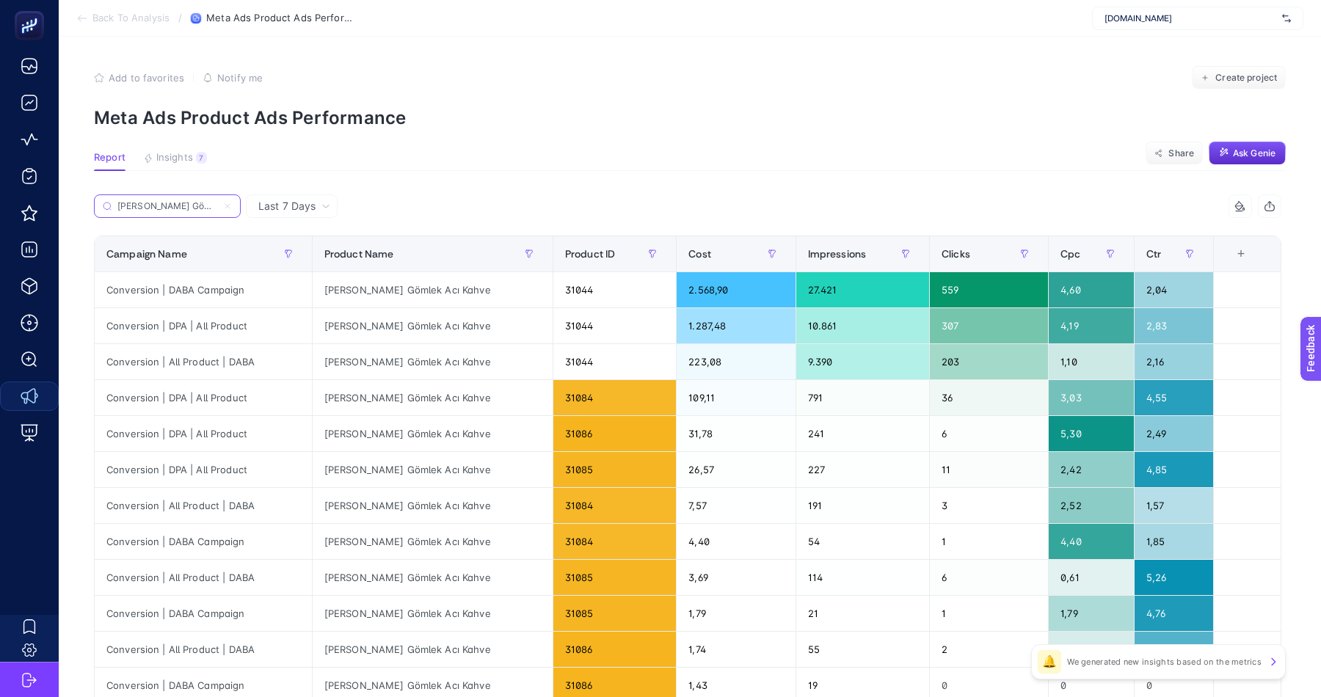
click at [202, 211] on input "Uzun Müslin Gömlek Acı Kahve" at bounding box center [167, 206] width 100 height 11
paste input "Parçalı Modal Gömlek Lavanta Mavi"
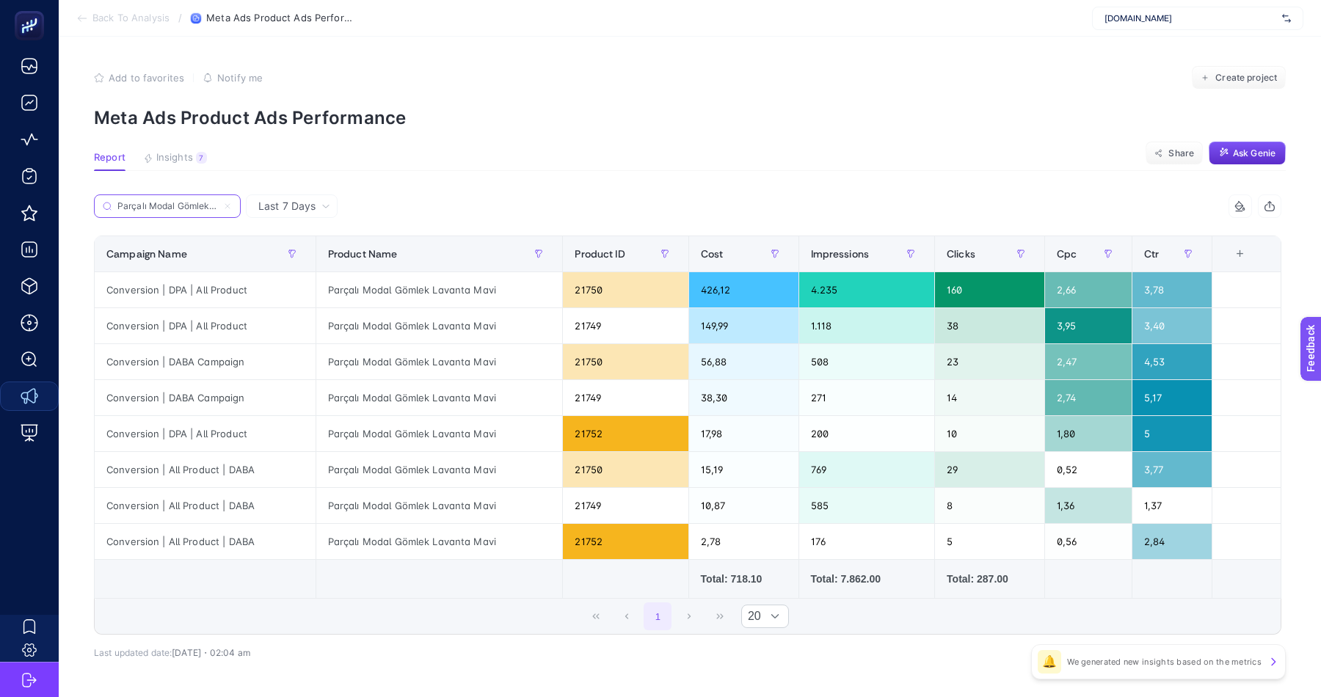
click at [171, 207] on input "Parçalı Modal Gömlek Lavanta Mavi" at bounding box center [167, 206] width 100 height 11
paste input "Reglan Kol Yüzme Takımı Siyah"
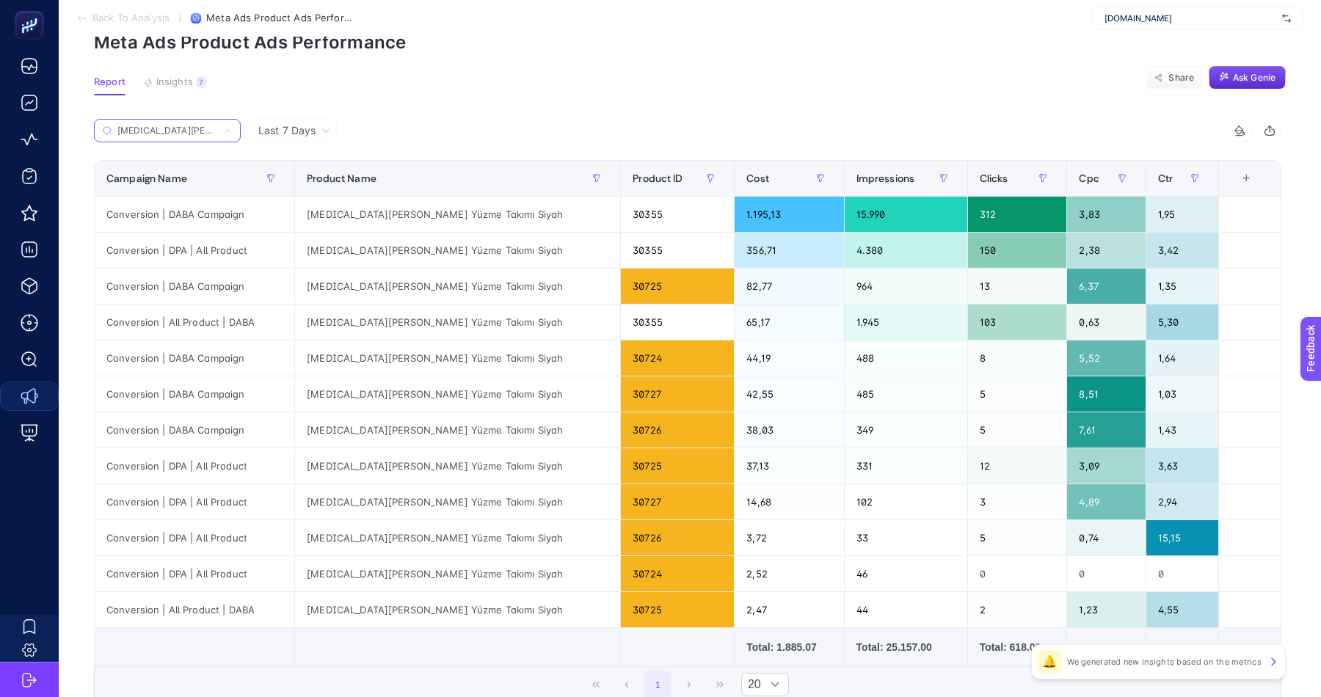
click at [204, 126] on input "Reglan Kol Yüzme Takımı Siyah" at bounding box center [167, 131] width 100 height 11
paste input "Parçalı Modal Gömlek Gül Kurusu"
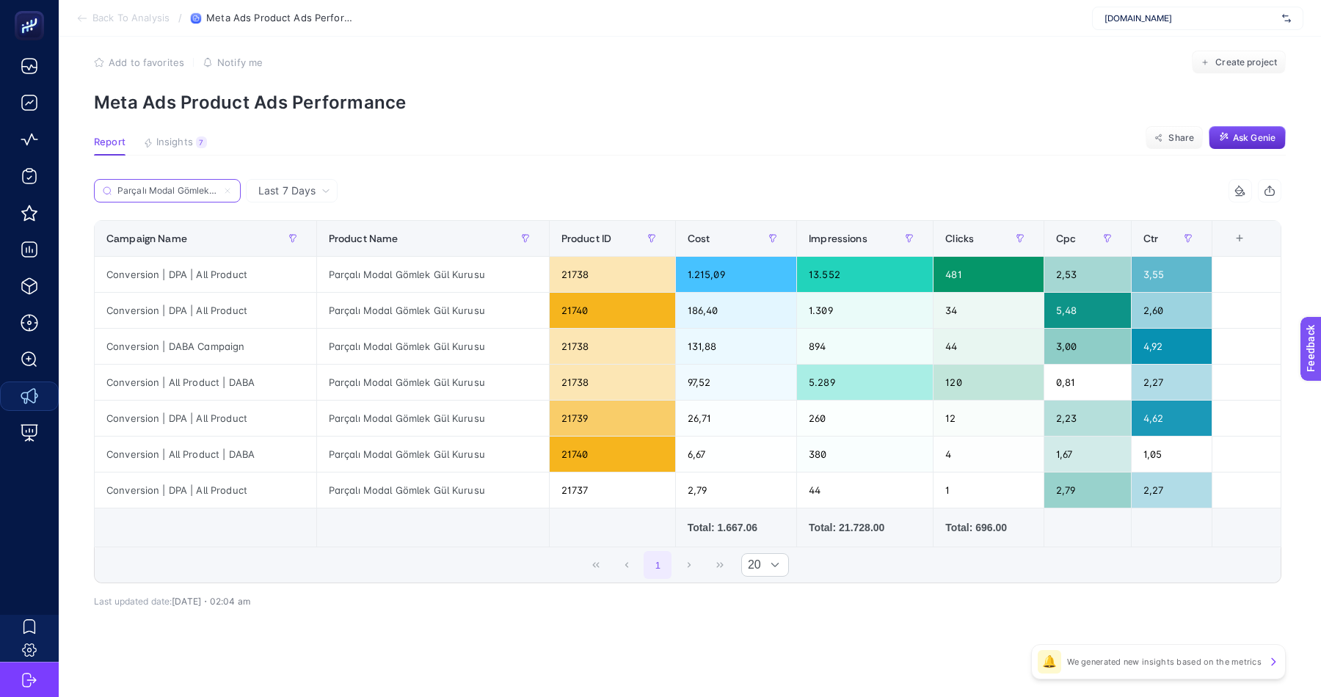
click at [187, 189] on input "Parçalı Modal Gömlek Gül Kurusu" at bounding box center [167, 191] width 100 height 11
paste input "ile Detaylı Gömlek Bordo"
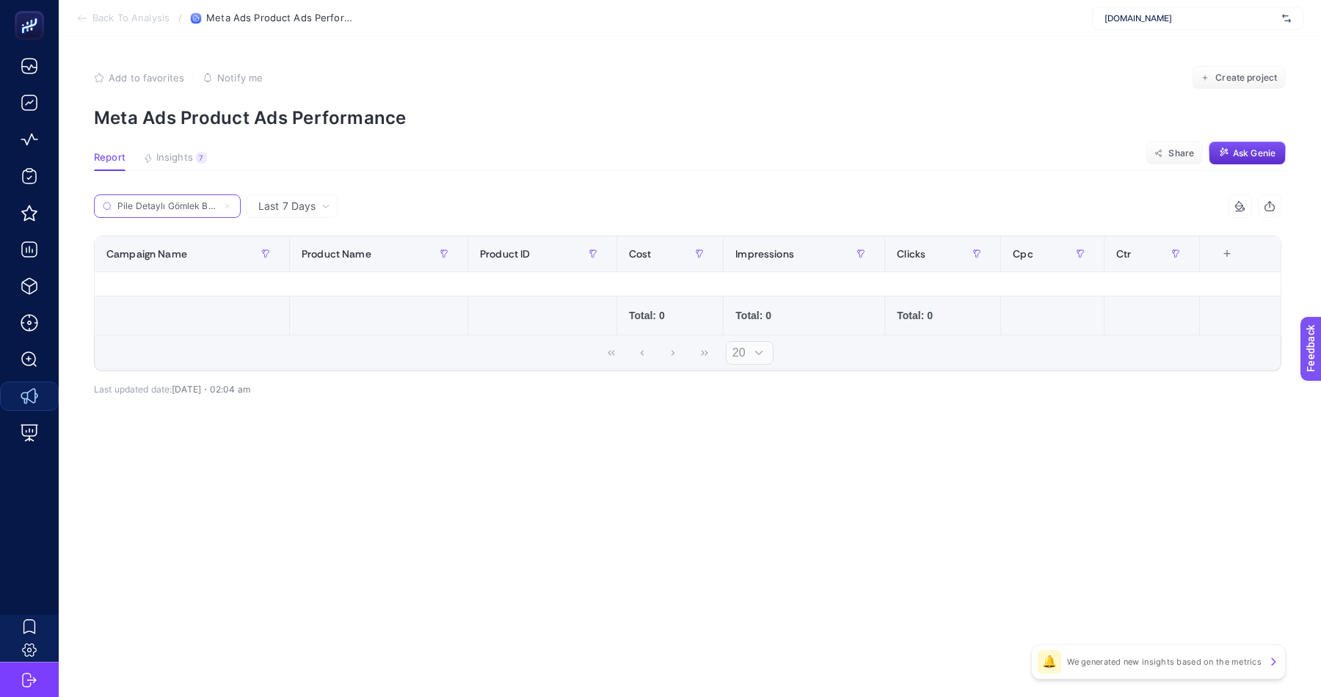
scroll to position [0, 8]
click at [179, 206] on input "Pile Detaylı Gömlek Bordo" at bounding box center [167, 206] width 100 height 11
drag, startPoint x: 203, startPoint y: 207, endPoint x: 76, endPoint y: 207, distance: 127.0
click at [76, 207] on article "Add to favorites false Notify me Create project Meta Ads Product Ads Performanc…" at bounding box center [690, 367] width 1262 height 661
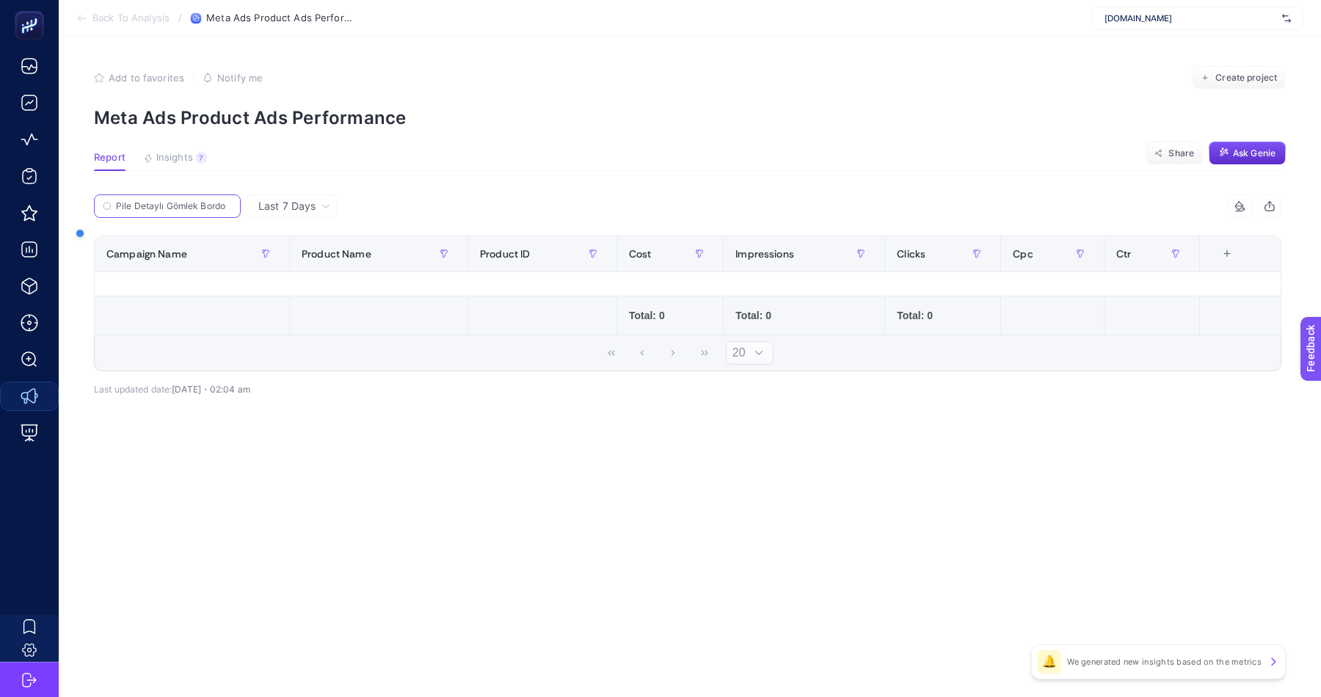
type input "Pile Detaylı Gömlek Bordo"
click at [285, 210] on span "Last 7 Days" at bounding box center [286, 206] width 57 height 15
click at [178, 164] on button "Insights 7 We generated new insights based on the metrics" at bounding box center [175, 161] width 64 height 19
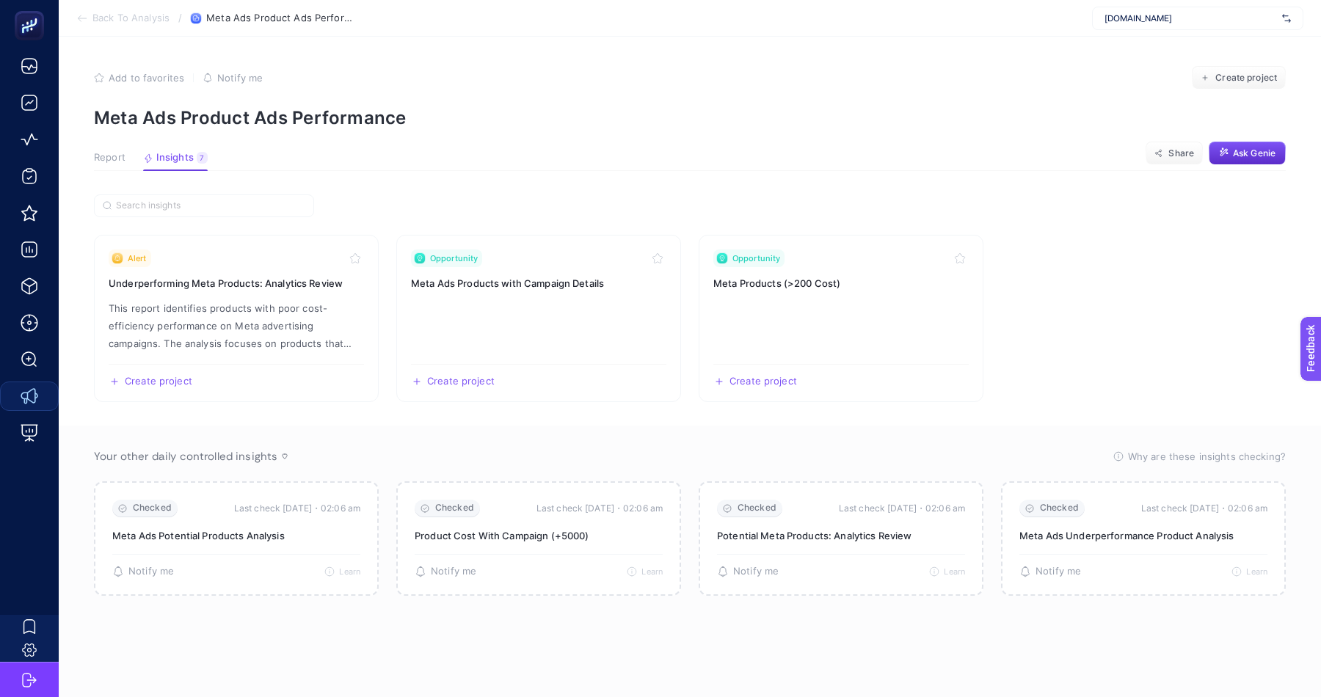
click at [105, 162] on span "Report" at bounding box center [110, 158] width 32 height 12
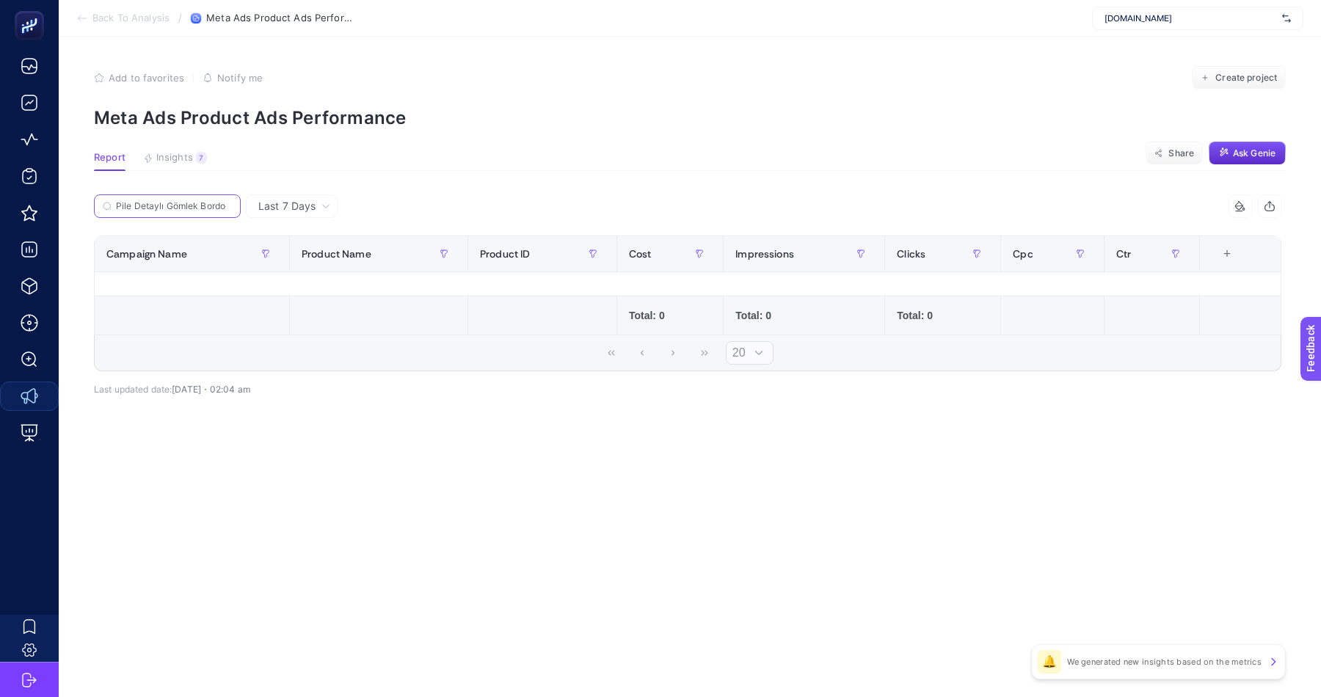
click at [195, 204] on input "Pile Detaylı Gömlek Bordo" at bounding box center [174, 206] width 116 height 11
click at [195, 204] on input "Pile Detaylı Gömlek Bordo" at bounding box center [167, 206] width 100 height 11
paste input "Rüzgarlıklı Yüzme Takımı Çağla"
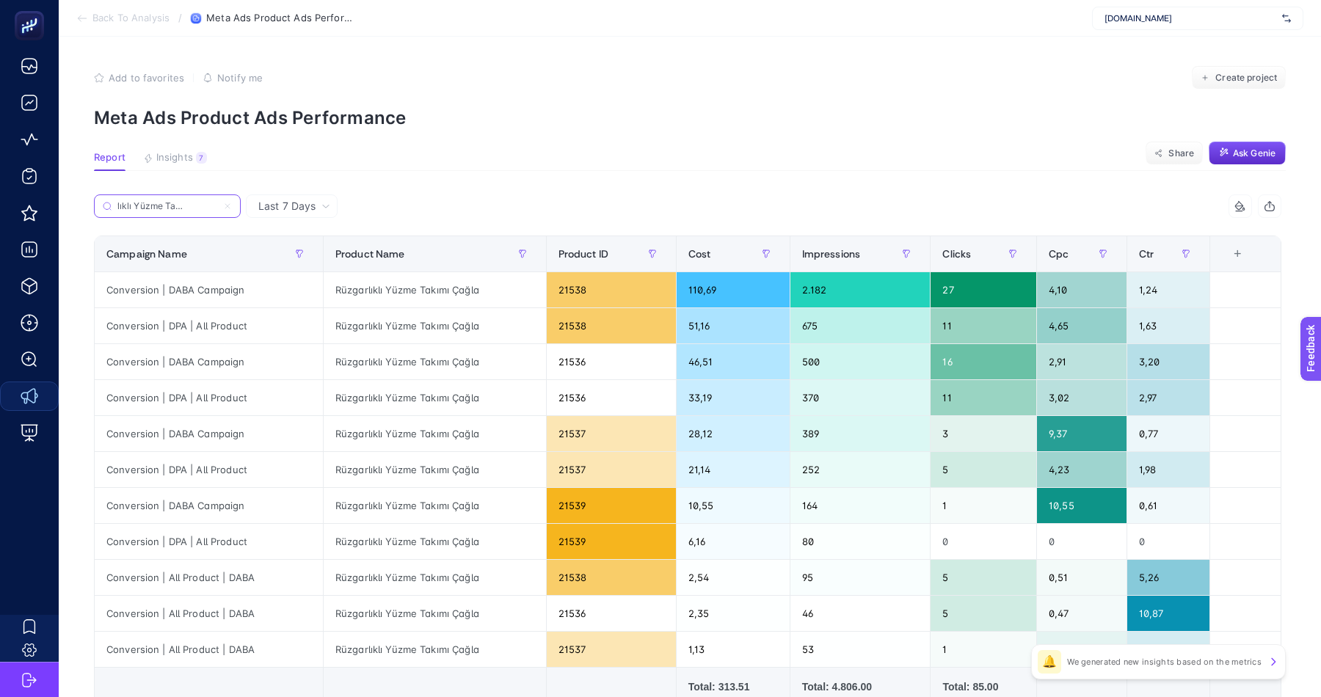
type input "Rüzgarlıklı Yüzme Takımı Çağla"
